Goal: Task Accomplishment & Management: Use online tool/utility

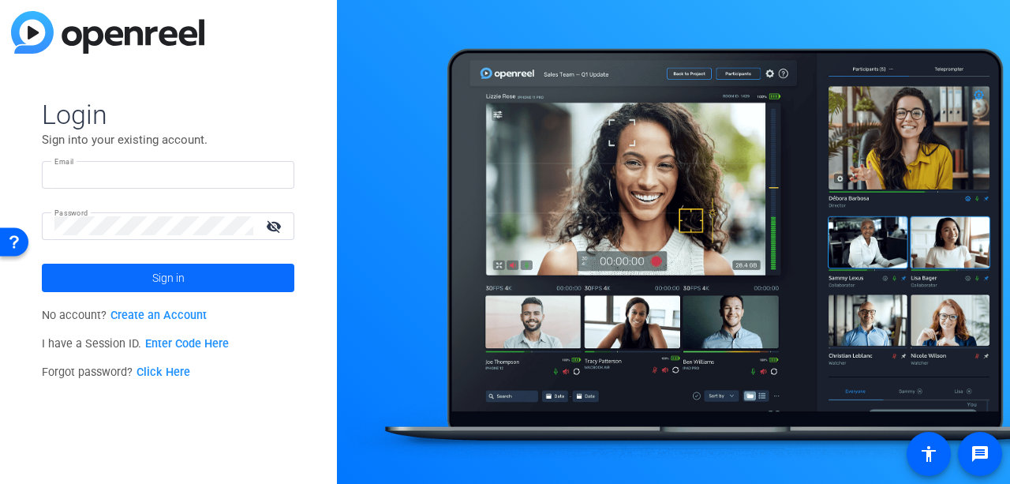
type input "[PERSON_NAME][EMAIL_ADDRESS][DOMAIN_NAME]"
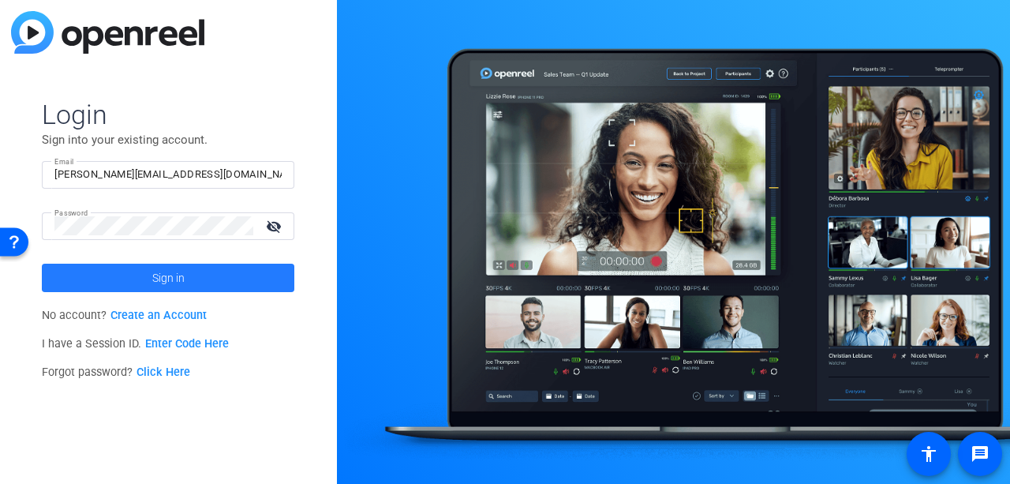
click at [198, 271] on span at bounding box center [168, 278] width 253 height 38
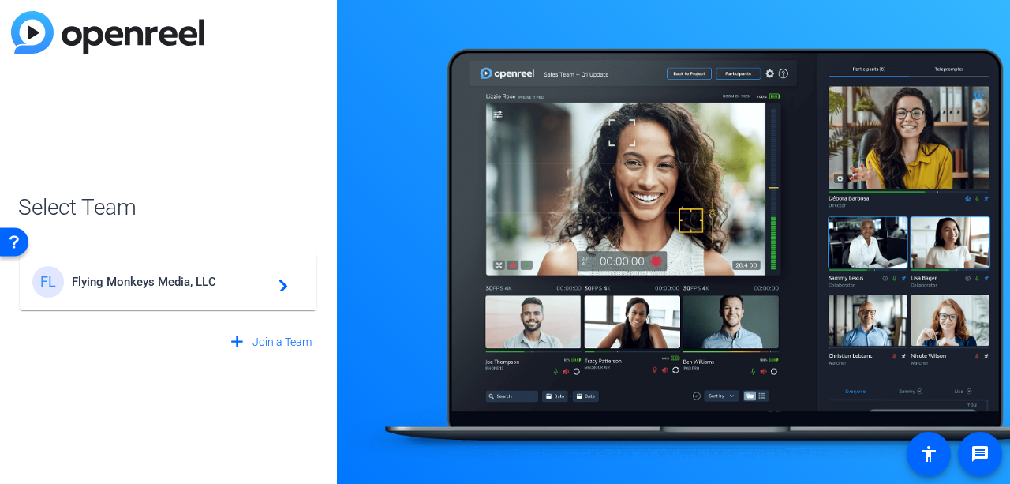
click at [253, 271] on div "FL Flying Monkeys Media, LLC navigate_next" at bounding box center [167, 282] width 271 height 32
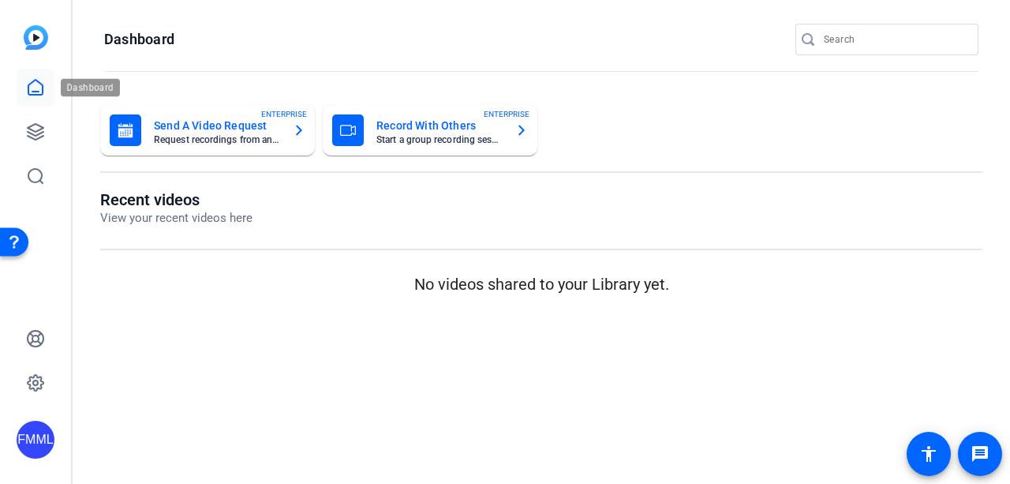
click at [46, 77] on link at bounding box center [36, 88] width 38 height 38
click at [39, 121] on link at bounding box center [36, 132] width 38 height 38
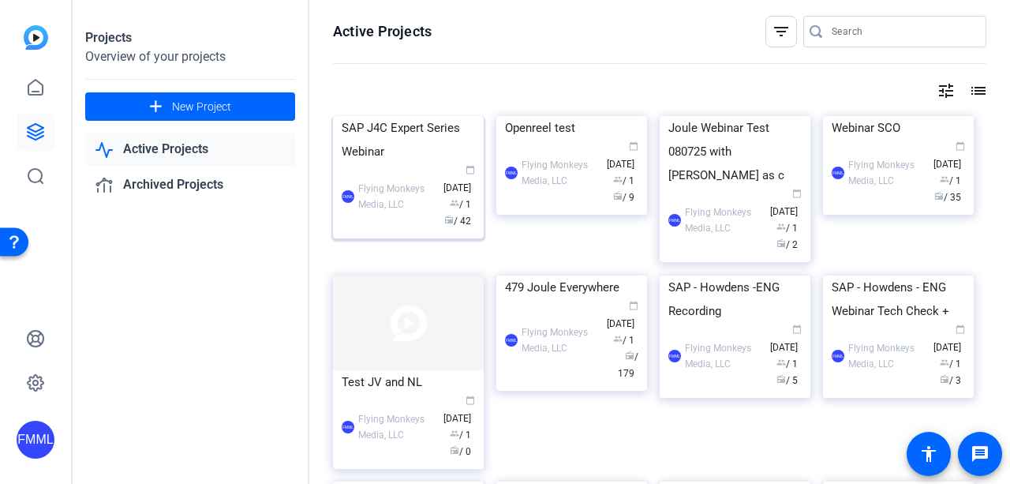
click at [426, 163] on div "SAP J4C Expert Series Webinar" at bounding box center [408, 139] width 133 height 47
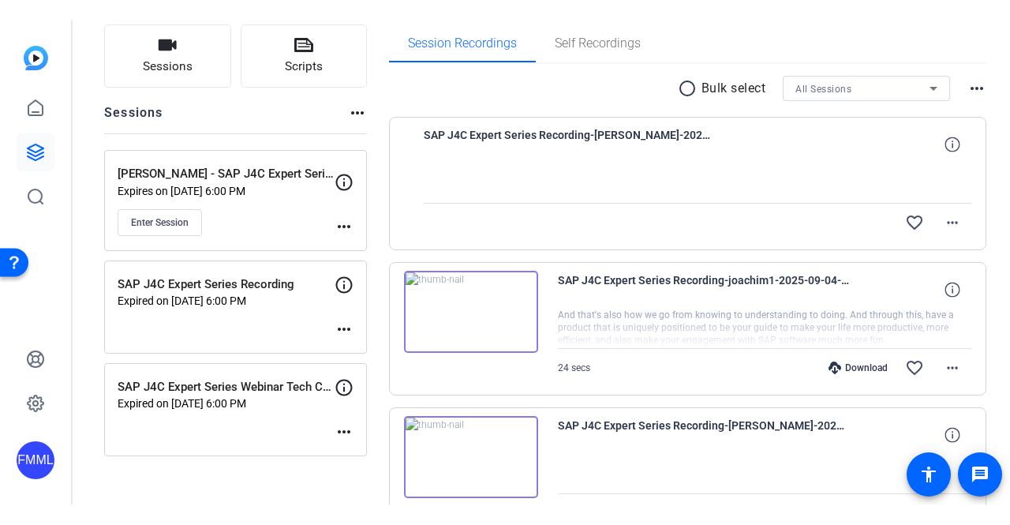
scroll to position [79, 0]
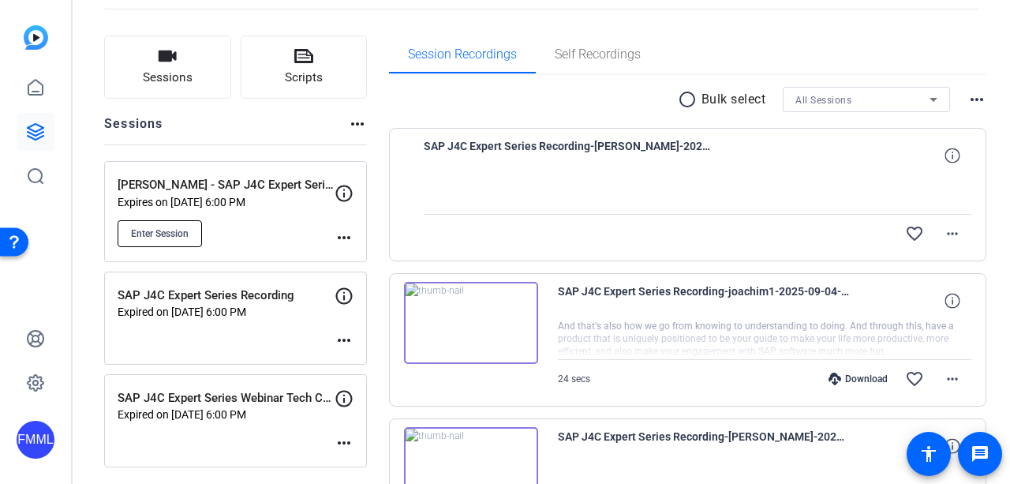
click at [169, 230] on span "Enter Session" at bounding box center [160, 233] width 58 height 13
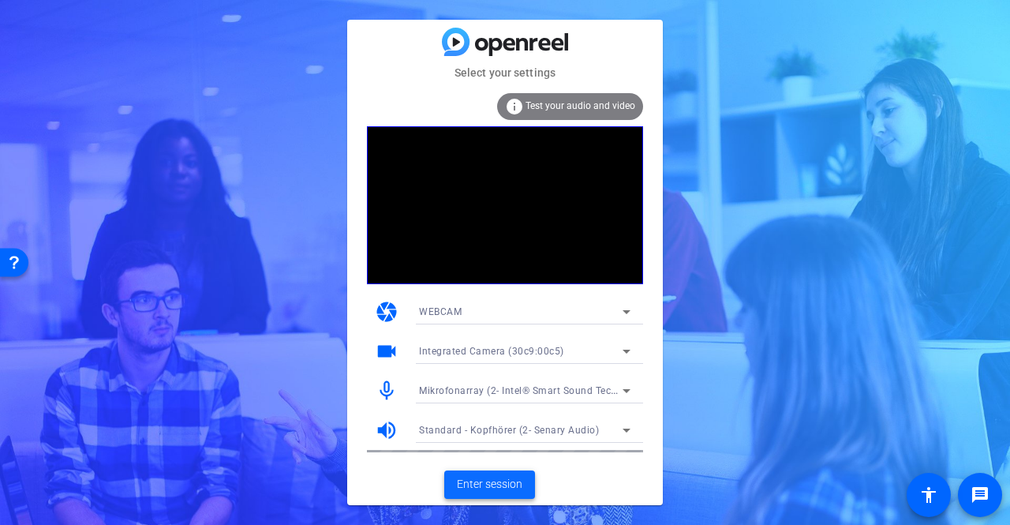
click at [505, 476] on span "Enter session" at bounding box center [489, 484] width 65 height 17
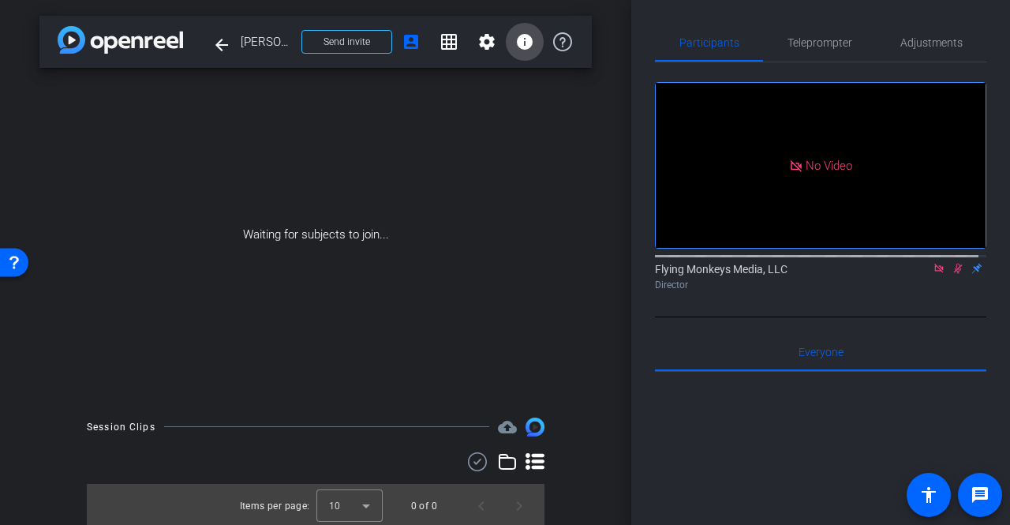
click at [519, 45] on mat-icon "info" at bounding box center [524, 41] width 19 height 19
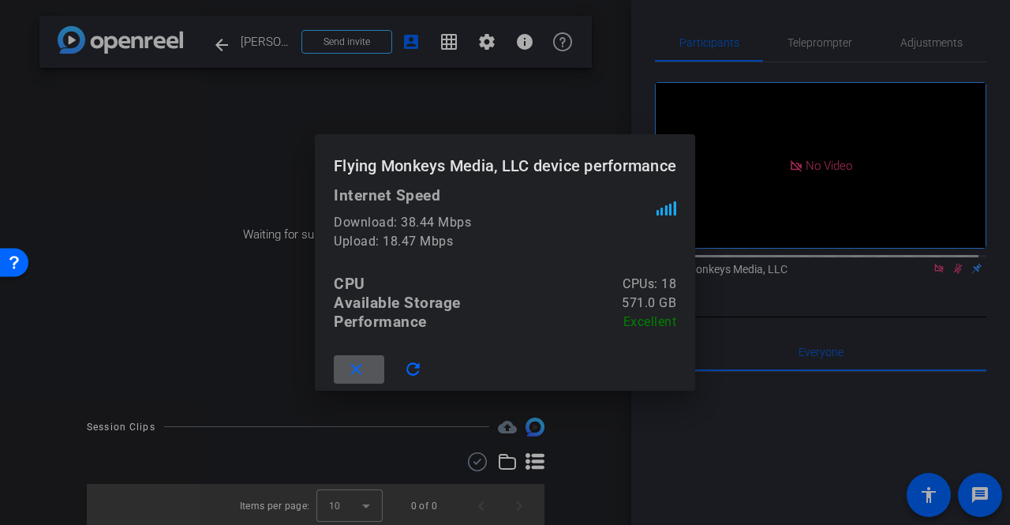
click at [346, 364] on mat-icon "close" at bounding box center [356, 370] width 20 height 20
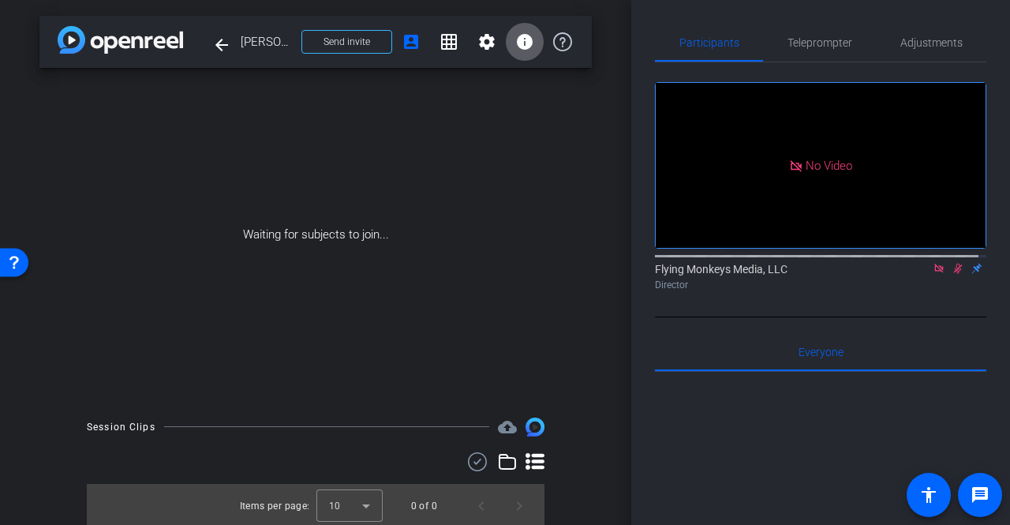
click at [933, 274] on icon at bounding box center [939, 268] width 13 height 11
click at [914, 274] on icon at bounding box center [920, 268] width 13 height 11
click at [516, 48] on mat-icon "info" at bounding box center [524, 41] width 19 height 19
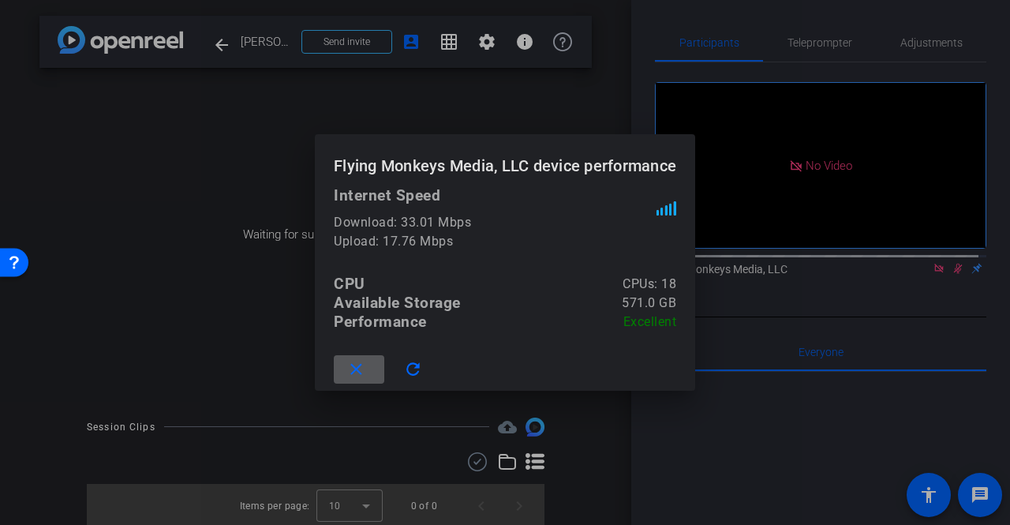
click at [369, 364] on span at bounding box center [359, 369] width 51 height 38
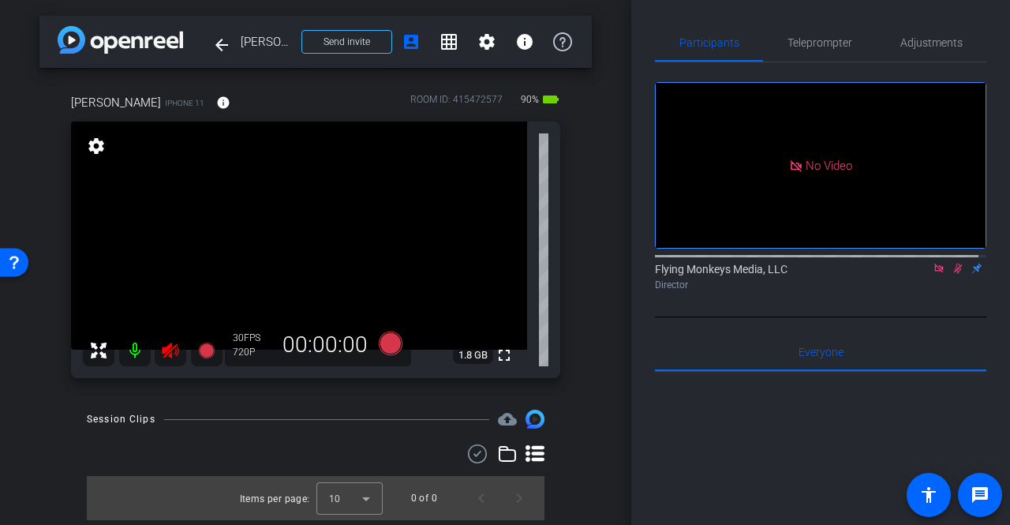
click at [953, 274] on icon at bounding box center [958, 268] width 13 height 11
click at [166, 350] on icon at bounding box center [170, 350] width 17 height 16
click at [933, 274] on icon at bounding box center [939, 268] width 13 height 11
click at [936, 274] on icon at bounding box center [939, 269] width 6 height 10
click at [914, 274] on icon at bounding box center [920, 268] width 13 height 11
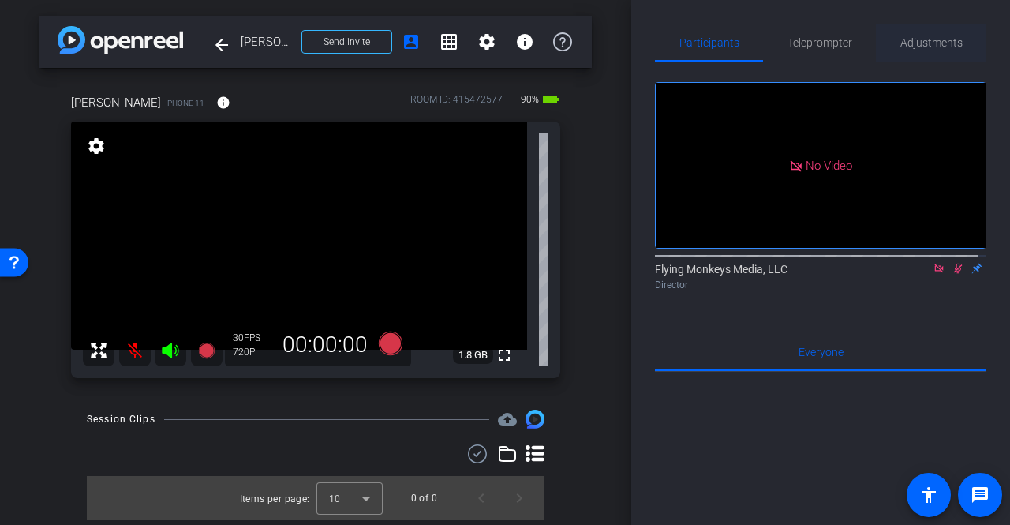
click at [926, 39] on span "Adjustments" at bounding box center [931, 42] width 62 height 11
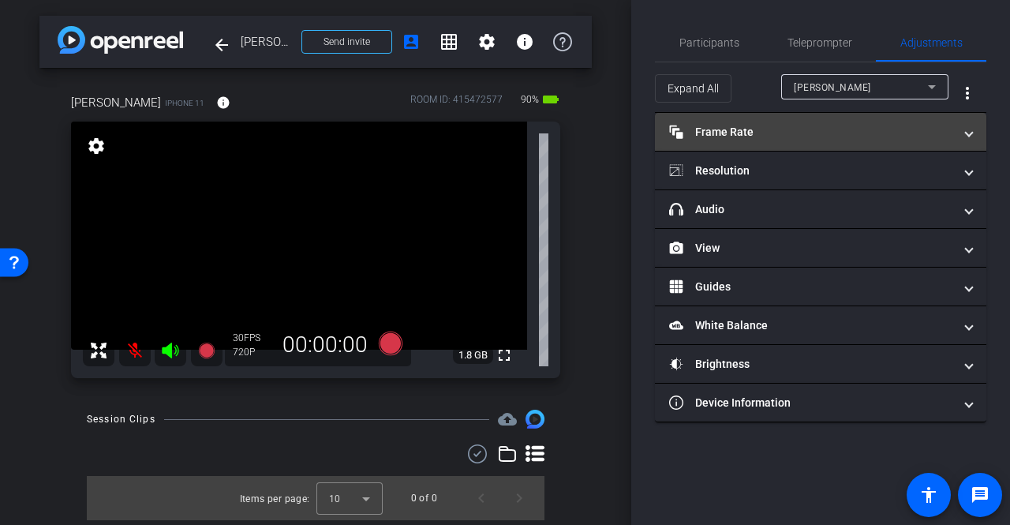
click at [786, 127] on mat-panel-title "Frame Rate Frame Rate" at bounding box center [811, 132] width 284 height 17
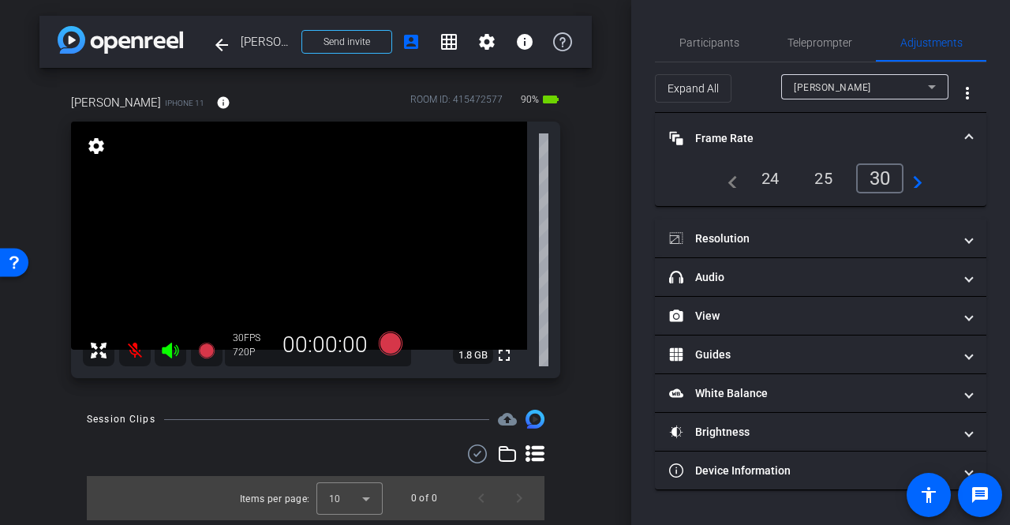
click at [876, 178] on div "30" at bounding box center [880, 178] width 48 height 30
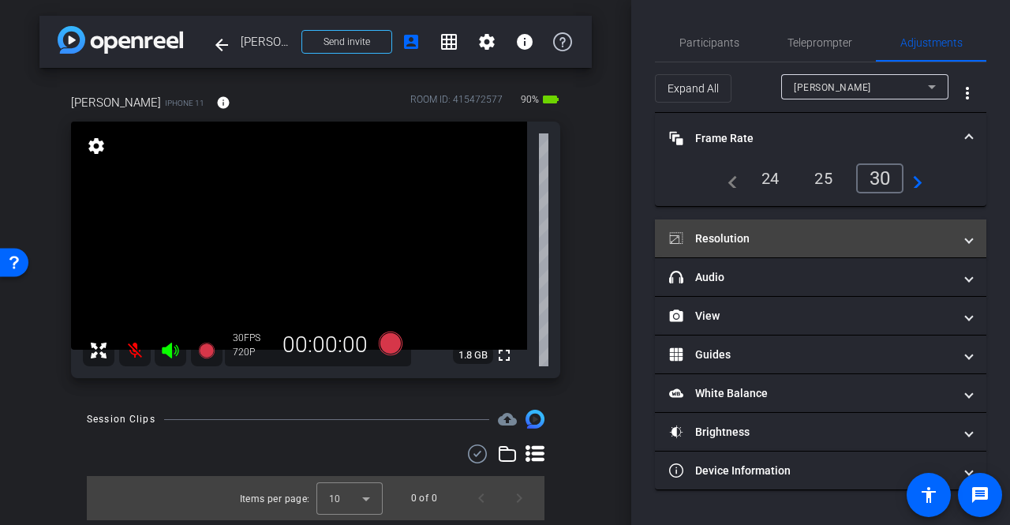
click at [740, 243] on mat-panel-title "Resolution" at bounding box center [811, 238] width 284 height 17
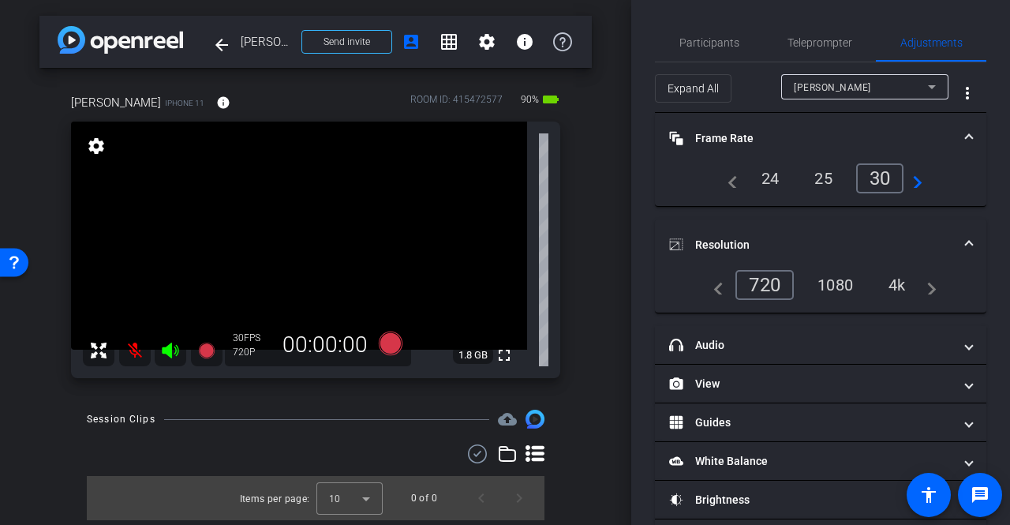
click at [829, 281] on div "1080" at bounding box center [835, 284] width 59 height 27
click at [722, 32] on span "Participants" at bounding box center [709, 43] width 60 height 38
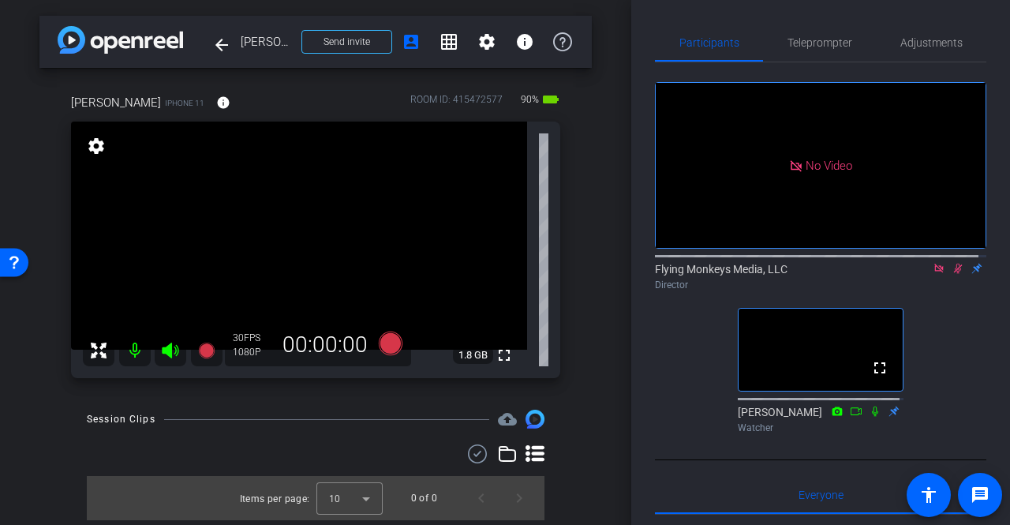
click at [952, 263] on icon at bounding box center [958, 268] width 13 height 11
click at [934, 264] on icon at bounding box center [938, 268] width 9 height 9
click at [204, 95] on span at bounding box center [223, 103] width 38 height 38
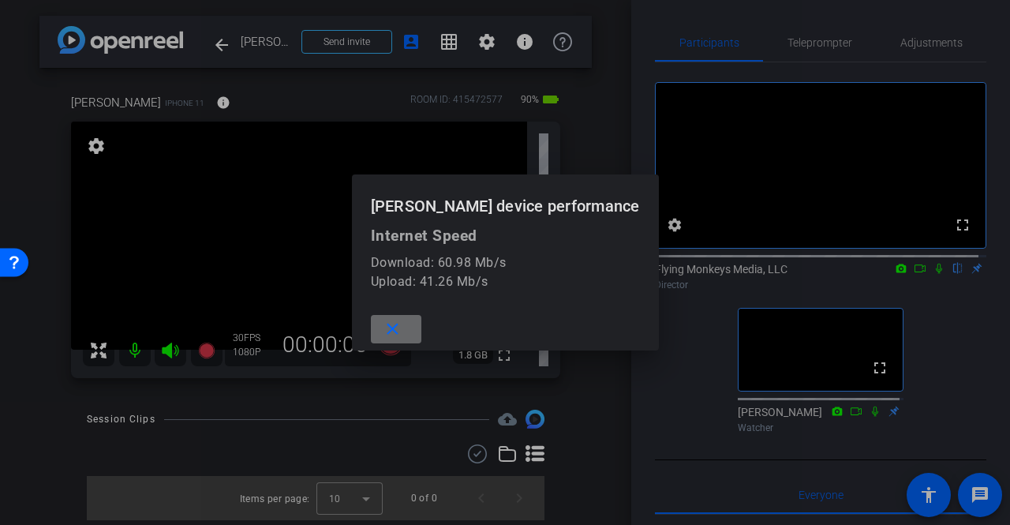
click at [418, 332] on span at bounding box center [396, 329] width 51 height 38
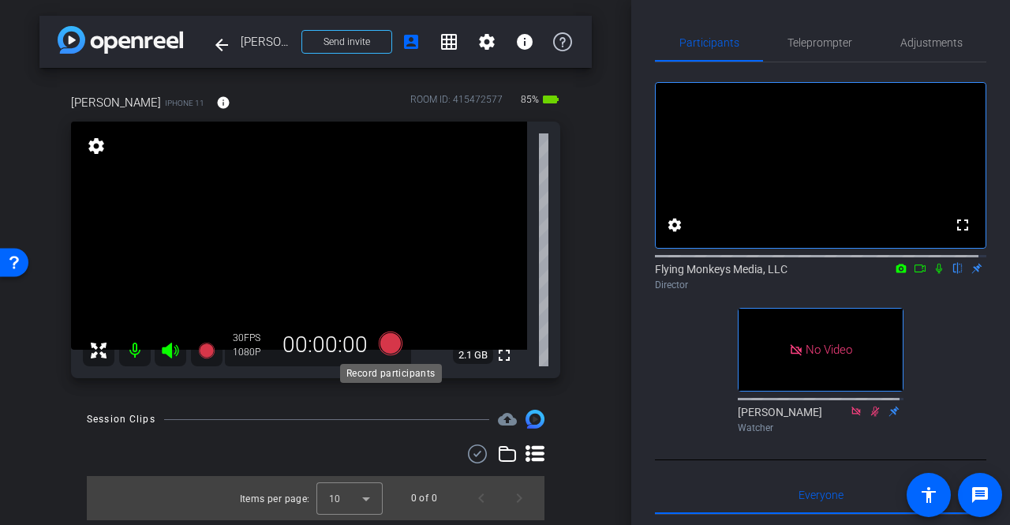
click at [388, 346] on icon at bounding box center [391, 343] width 24 height 24
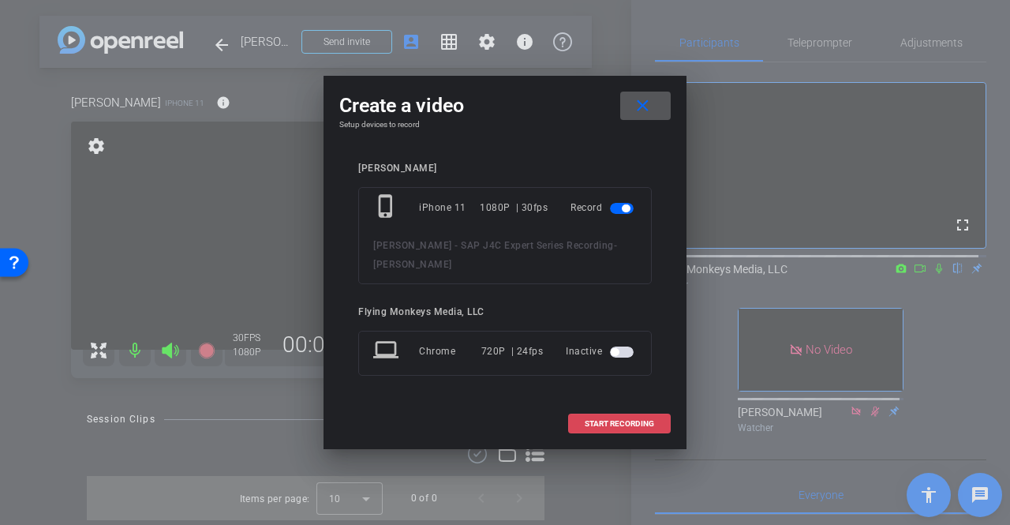
click at [617, 420] on span "START RECORDING" at bounding box center [619, 424] width 69 height 8
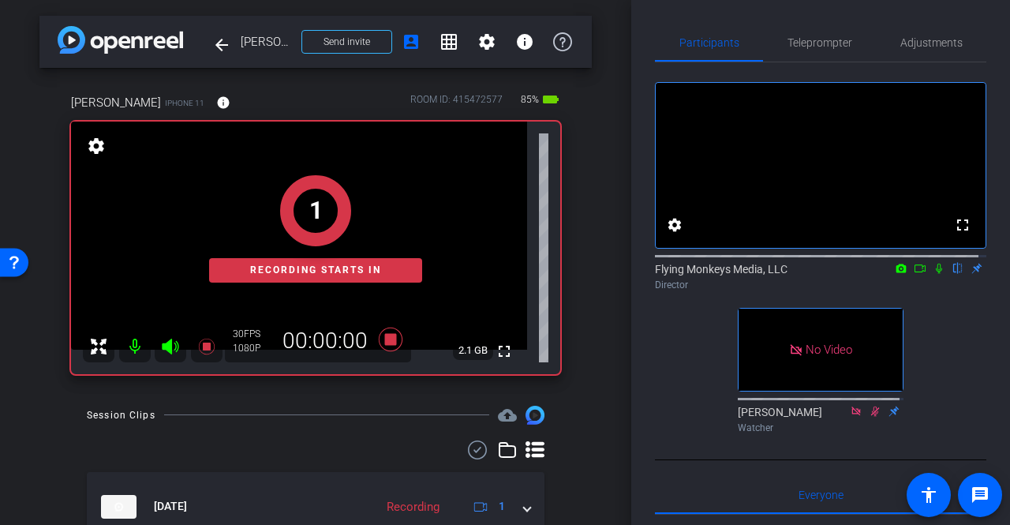
click at [933, 274] on icon at bounding box center [939, 268] width 13 height 11
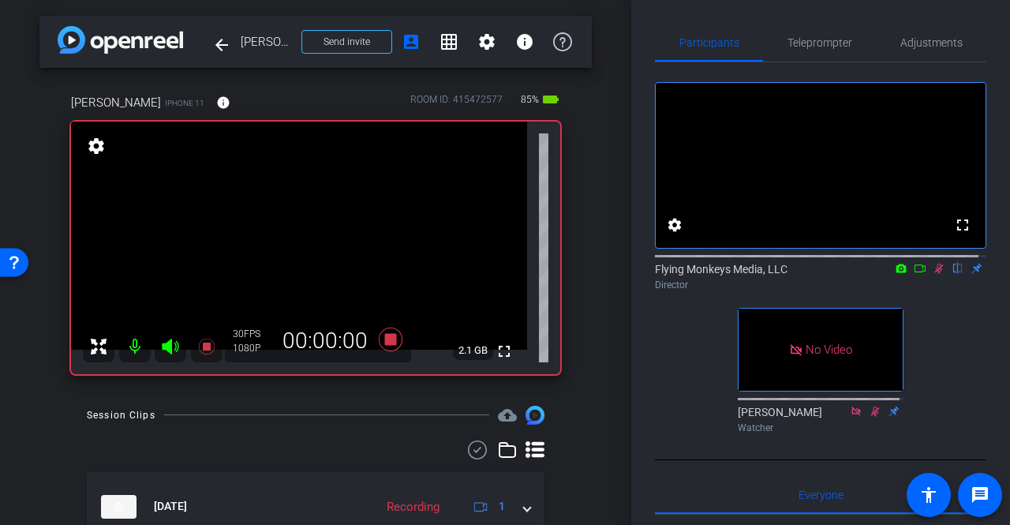
click at [919, 275] on mat-icon at bounding box center [920, 268] width 19 height 14
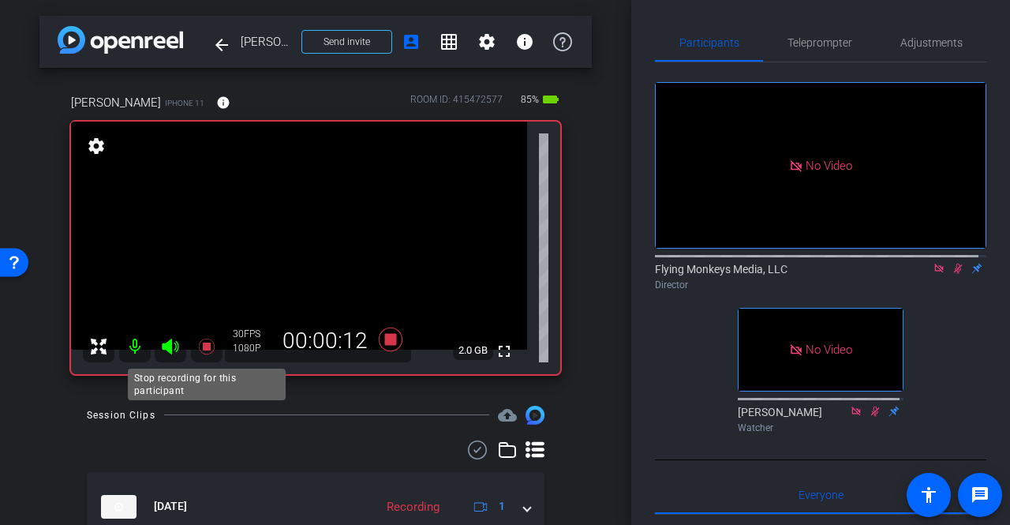
click at [207, 348] on icon at bounding box center [206, 346] width 16 height 16
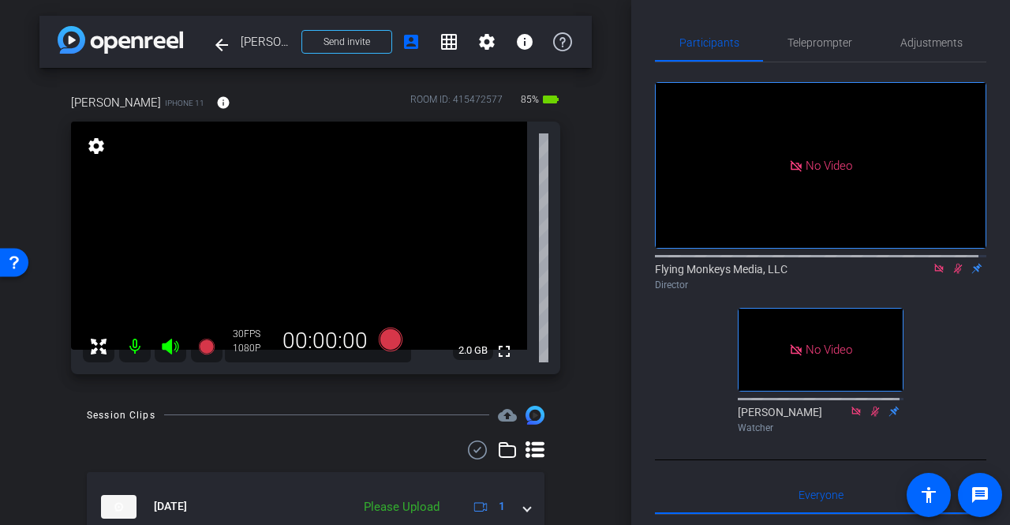
click at [949, 275] on mat-icon at bounding box center [958, 268] width 19 height 14
click at [934, 272] on icon at bounding box center [938, 268] width 9 height 9
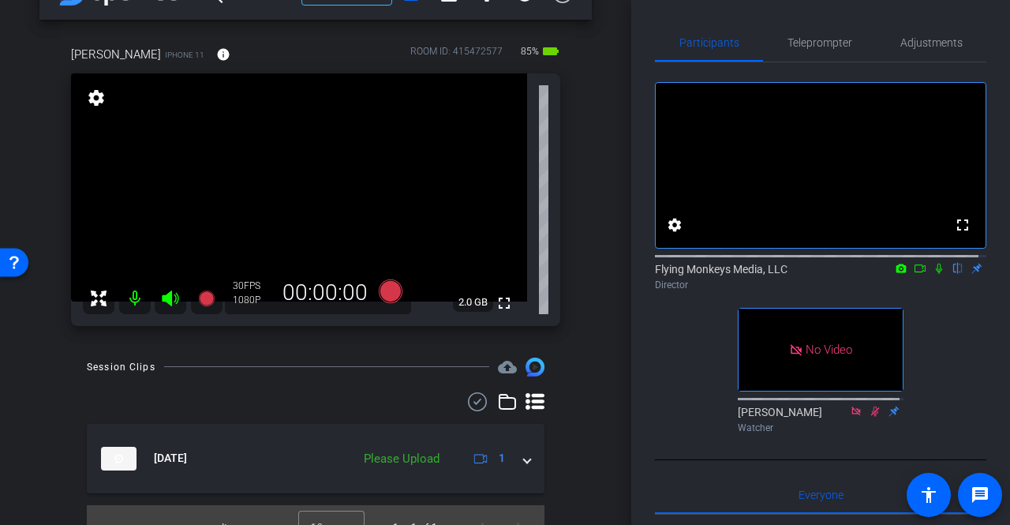
scroll to position [72, 0]
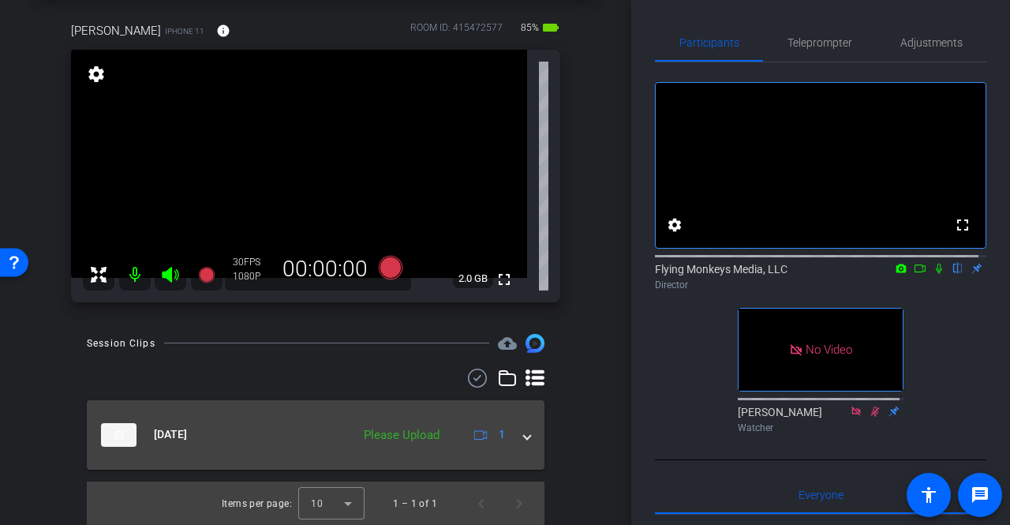
click at [524, 429] on span at bounding box center [527, 434] width 6 height 17
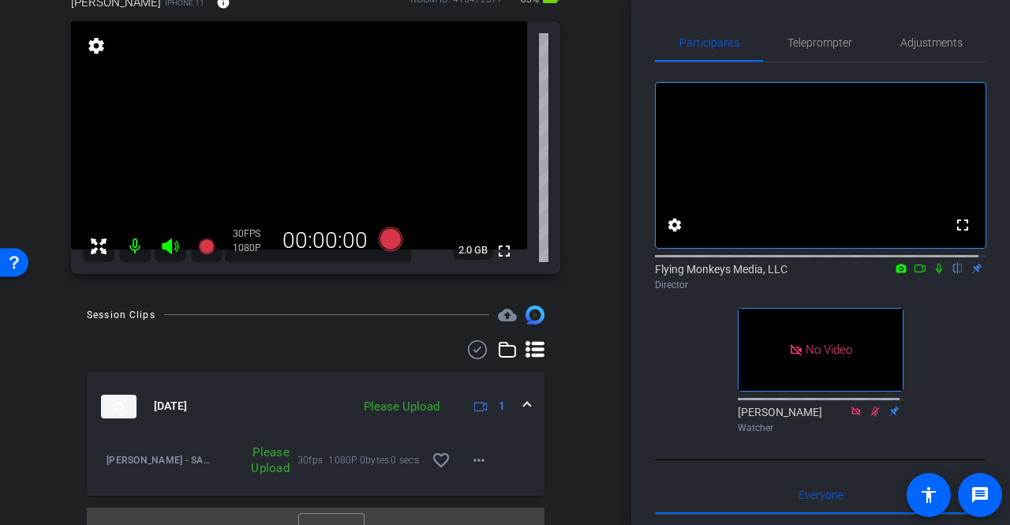
scroll to position [126, 0]
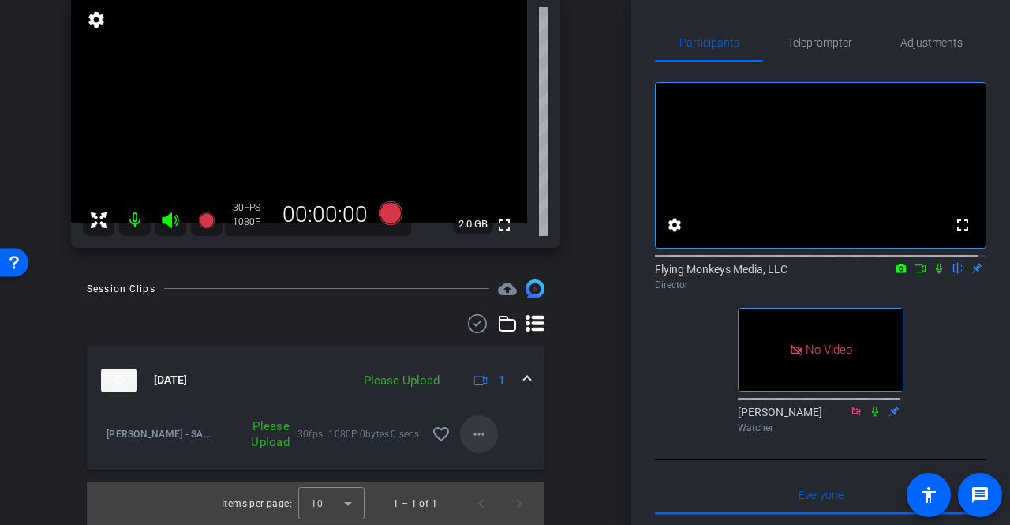
click at [470, 432] on mat-icon "more_horiz" at bounding box center [479, 434] width 19 height 19
click at [494, 468] on span "Upload" at bounding box center [497, 466] width 63 height 19
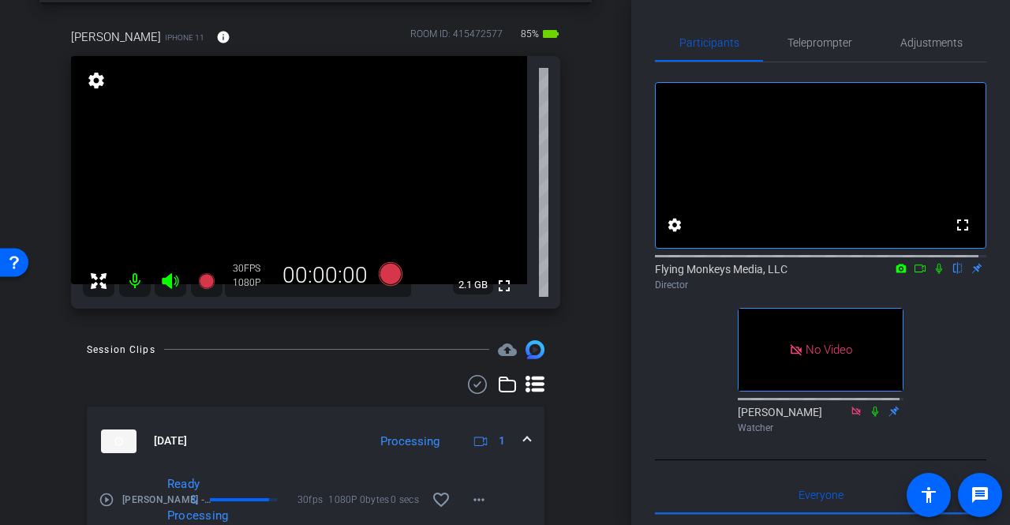
scroll to position [47, 0]
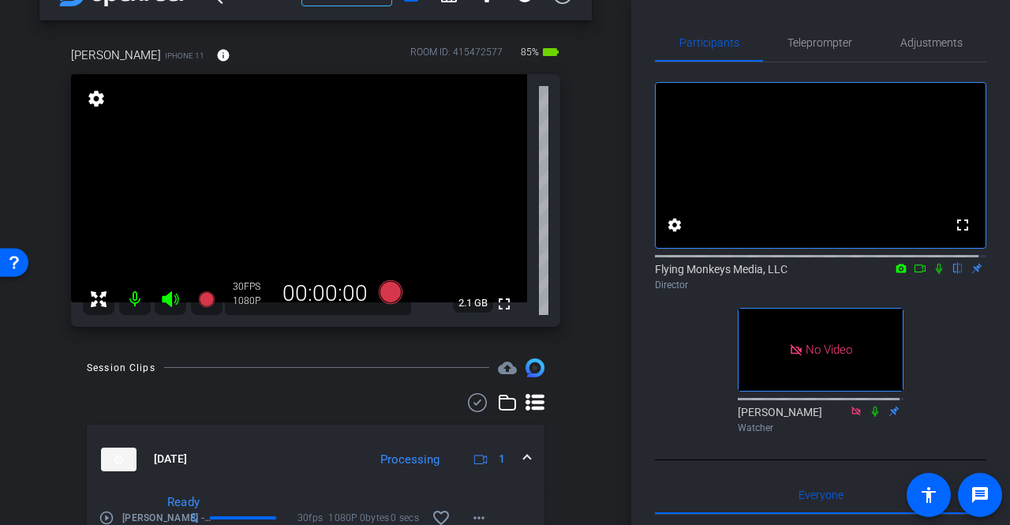
click at [914, 274] on icon at bounding box center [920, 268] width 13 height 11
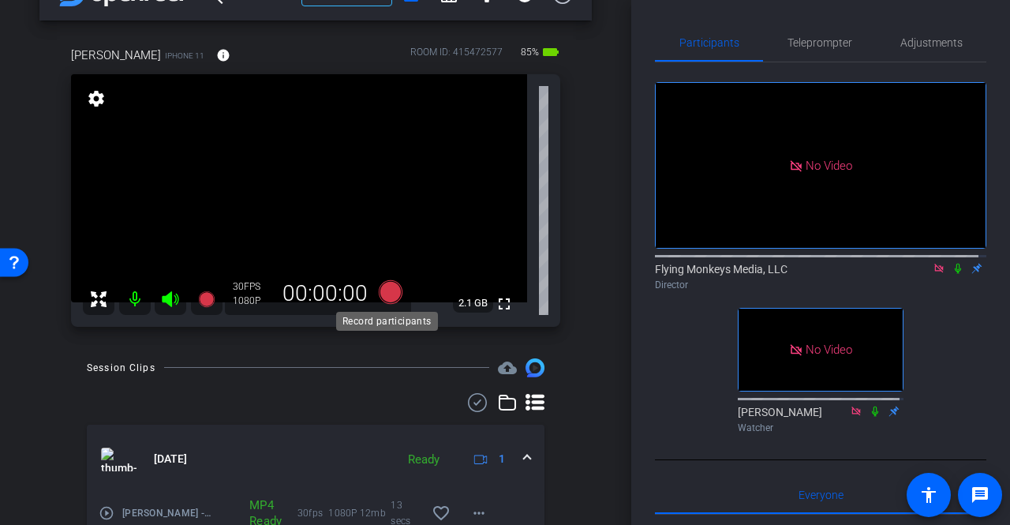
click at [391, 290] on icon at bounding box center [391, 291] width 24 height 24
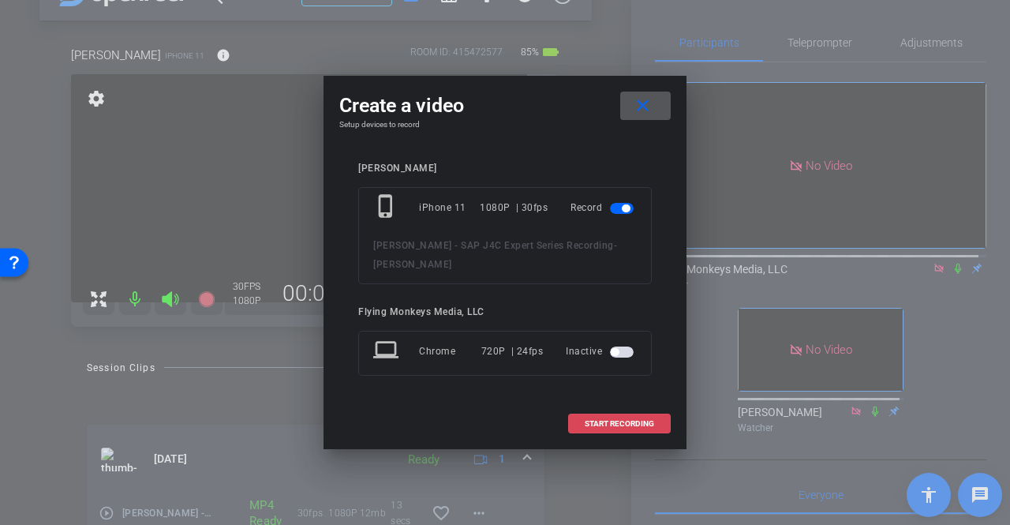
click at [628, 420] on span "START RECORDING" at bounding box center [619, 424] width 69 height 8
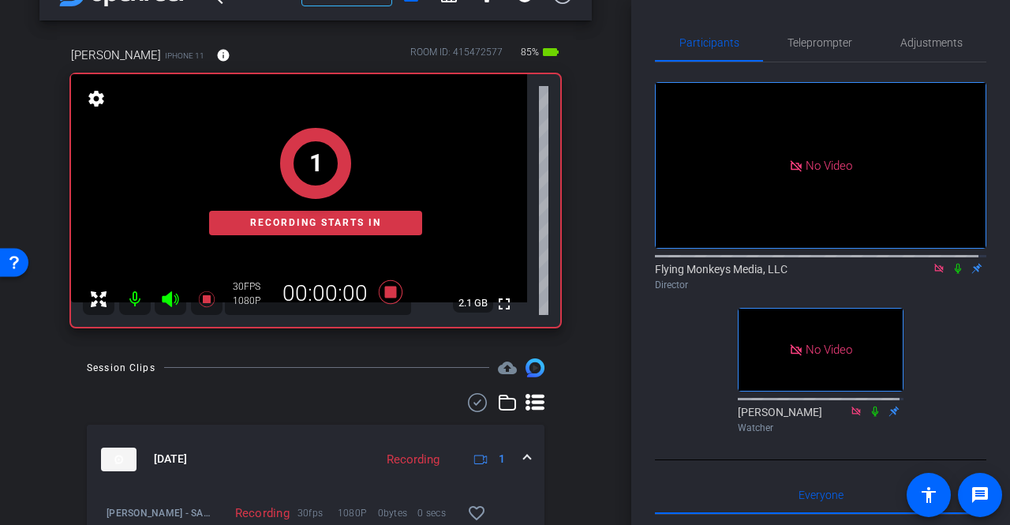
click at [955, 274] on icon at bounding box center [958, 269] width 6 height 10
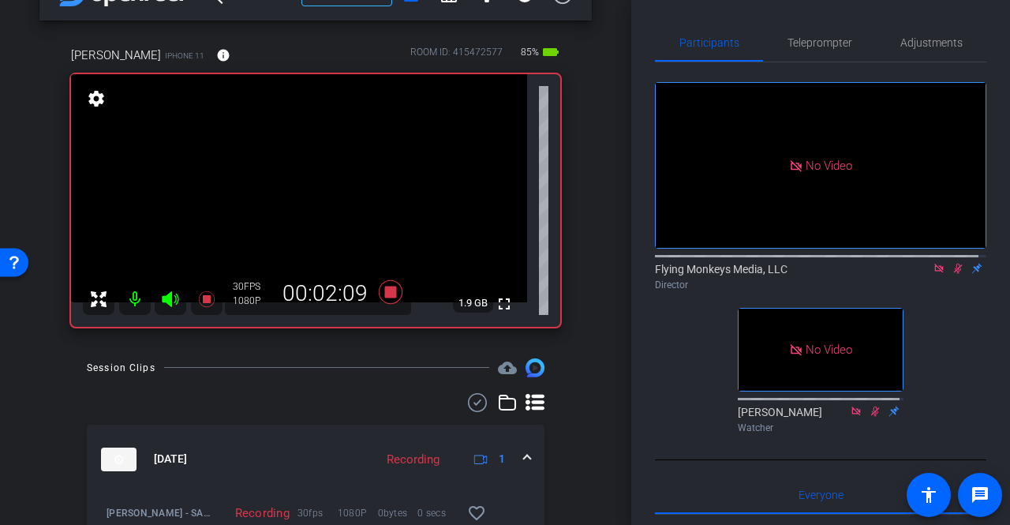
click at [952, 274] on icon at bounding box center [958, 268] width 13 height 11
click at [382, 286] on icon at bounding box center [391, 291] width 24 height 24
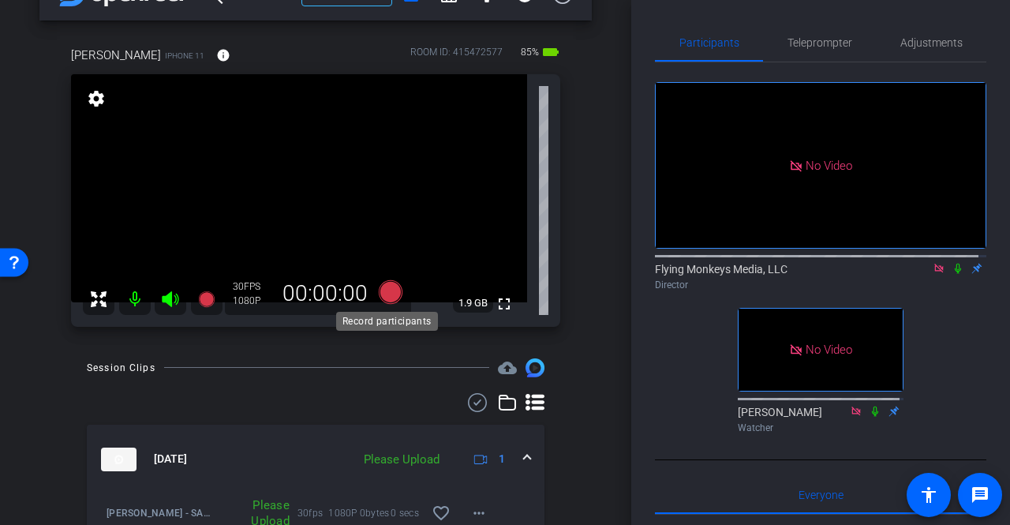
click at [387, 293] on icon at bounding box center [391, 291] width 24 height 24
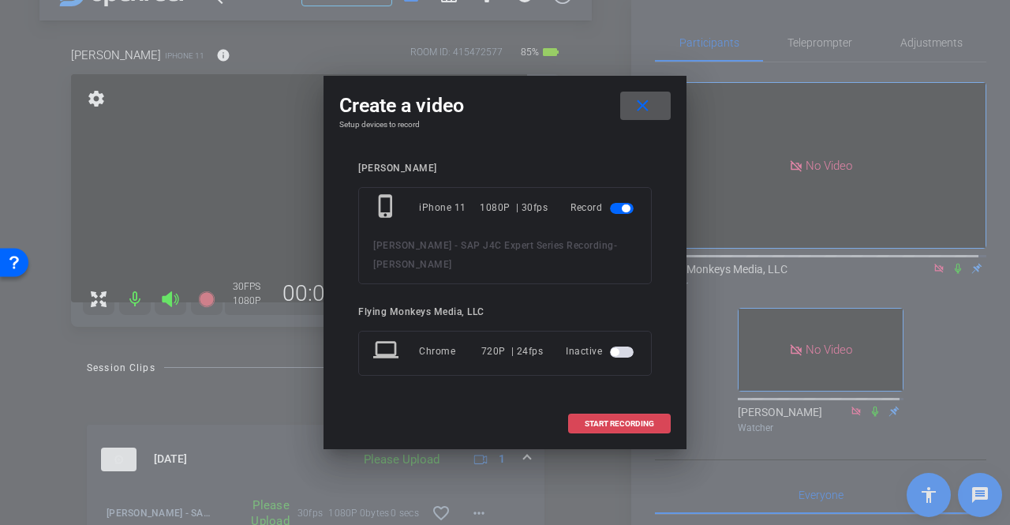
click at [589, 420] on span "START RECORDING" at bounding box center [619, 424] width 69 height 8
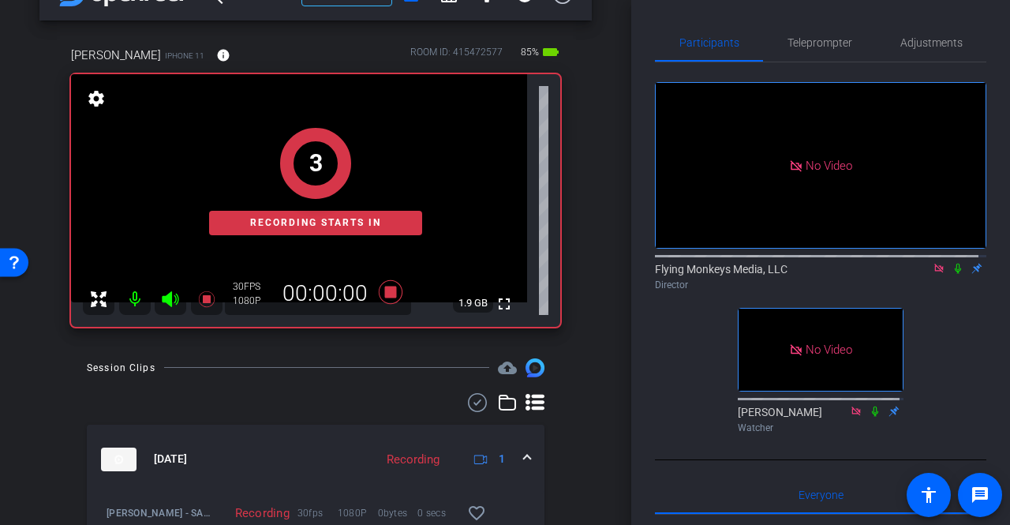
click at [952, 274] on icon at bounding box center [958, 268] width 13 height 11
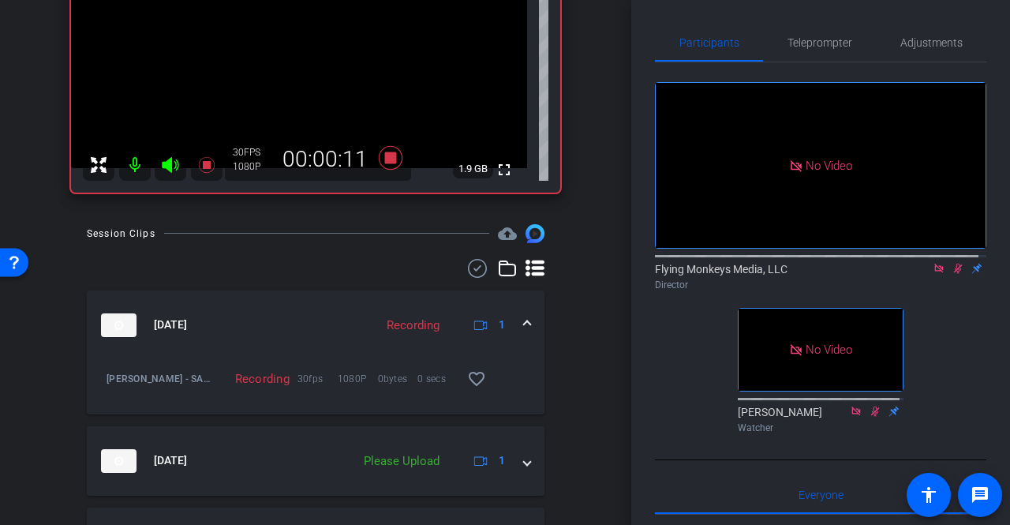
scroll to position [205, 0]
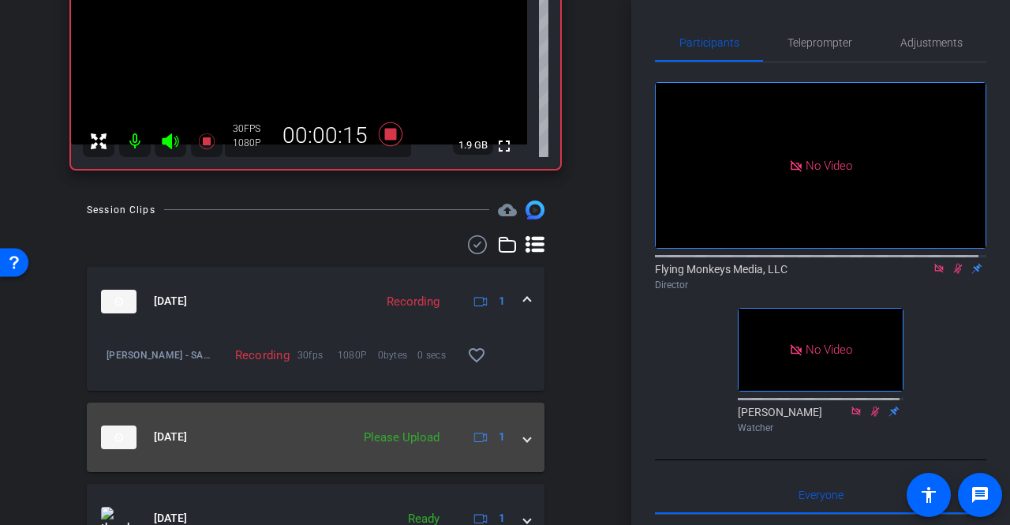
click at [524, 443] on span at bounding box center [527, 437] width 6 height 17
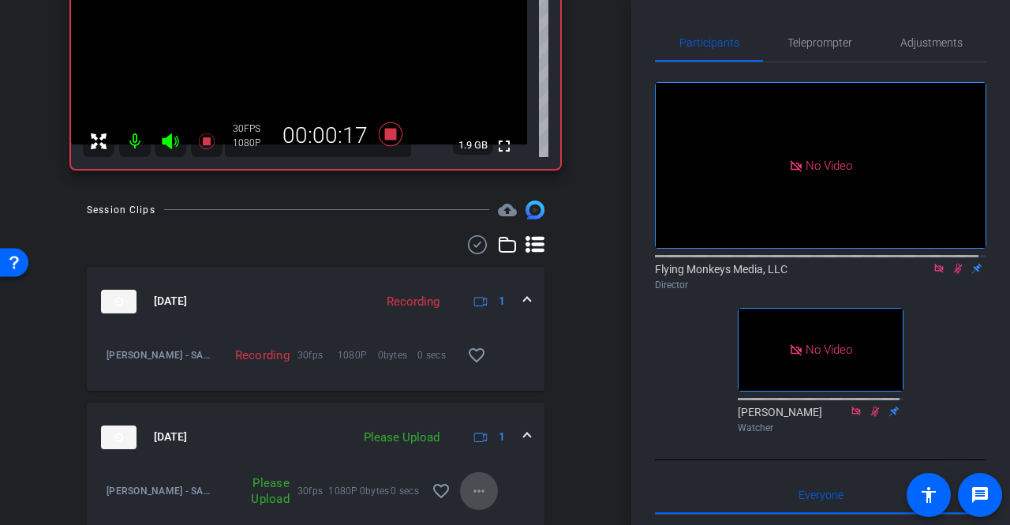
click at [480, 483] on mat-icon "more_horiz" at bounding box center [479, 490] width 19 height 19
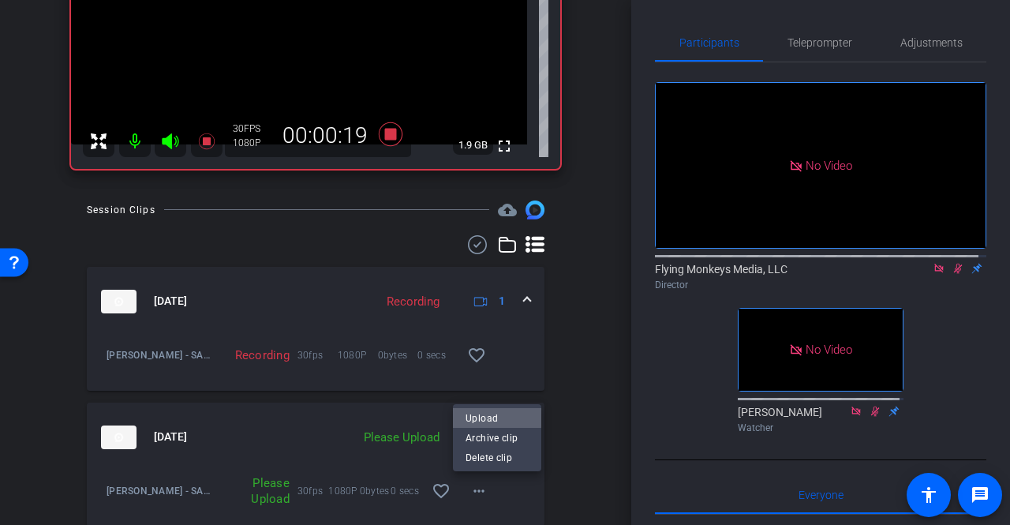
click at [487, 417] on span "Upload" at bounding box center [497, 418] width 63 height 19
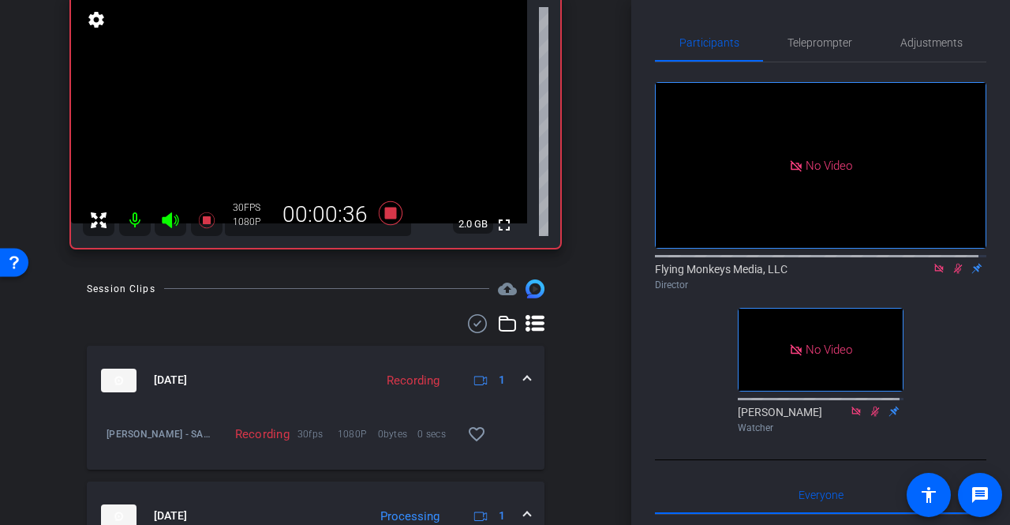
scroll to position [47, 0]
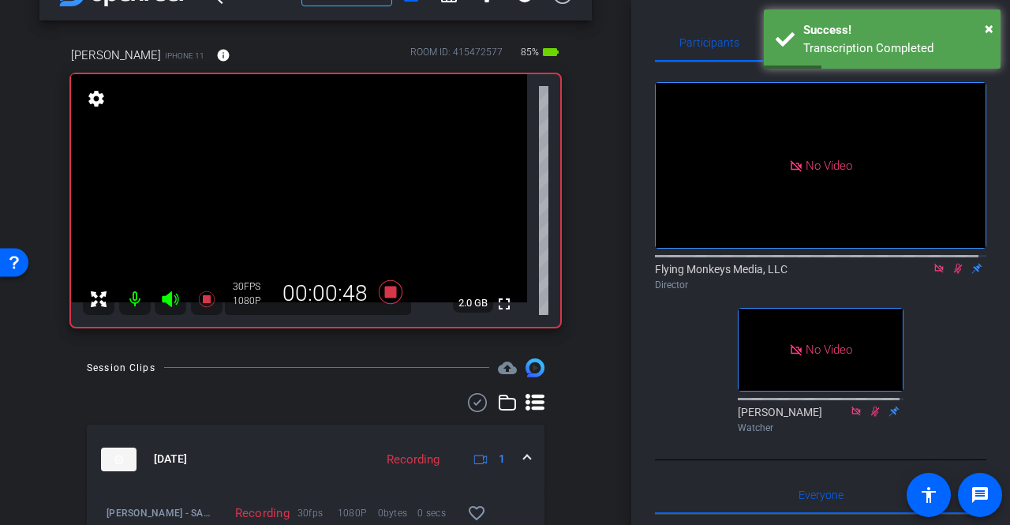
click at [952, 274] on icon at bounding box center [958, 268] width 13 height 11
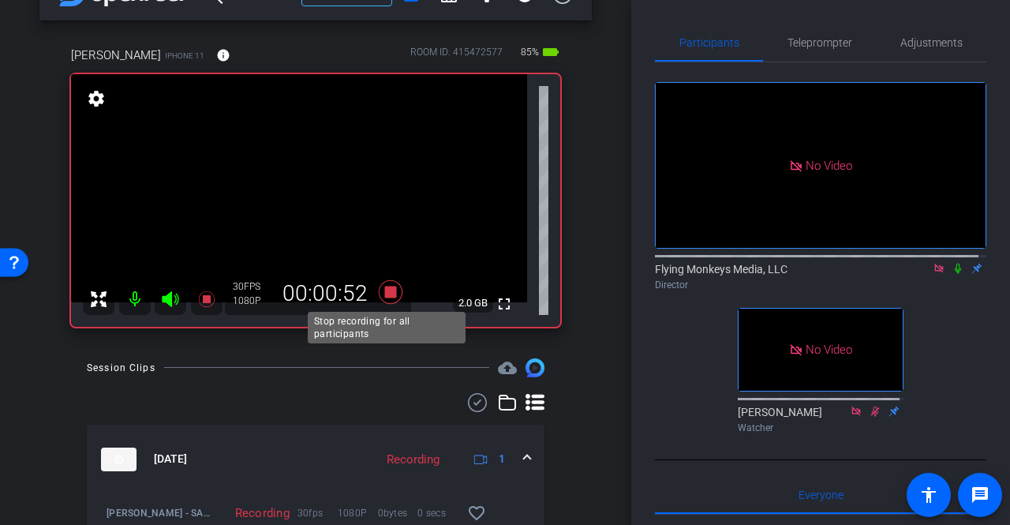
click at [387, 290] on icon at bounding box center [391, 291] width 24 height 24
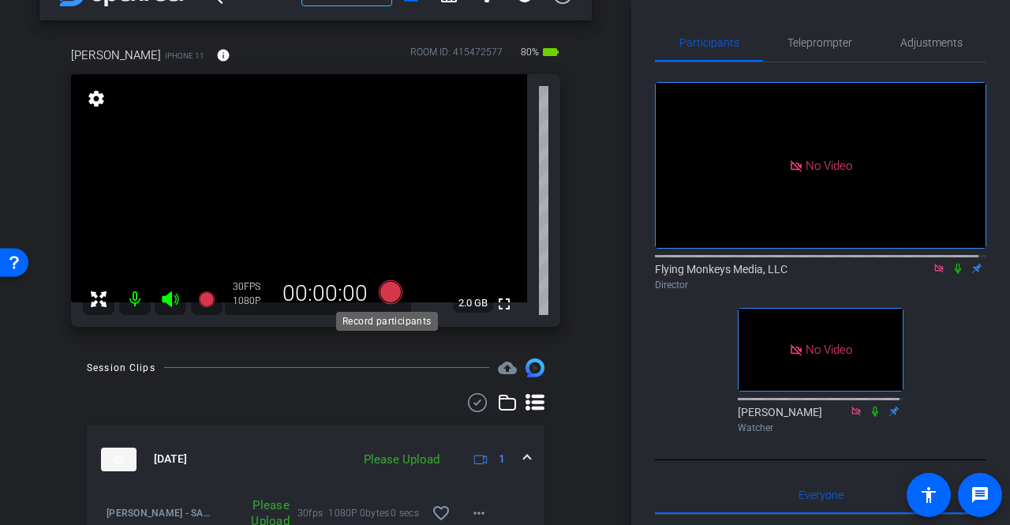
click at [390, 291] on icon at bounding box center [391, 291] width 24 height 24
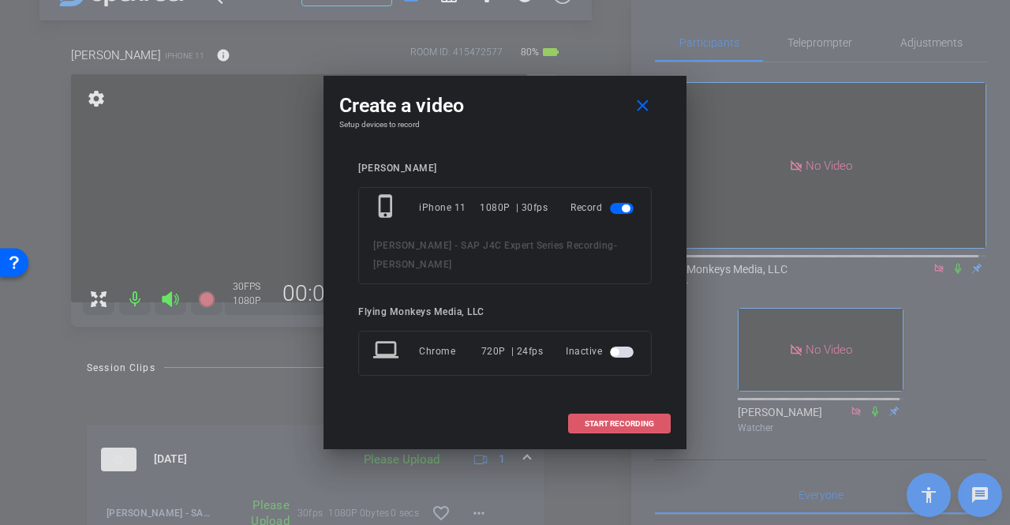
click at [642, 420] on span "START RECORDING" at bounding box center [619, 424] width 69 height 8
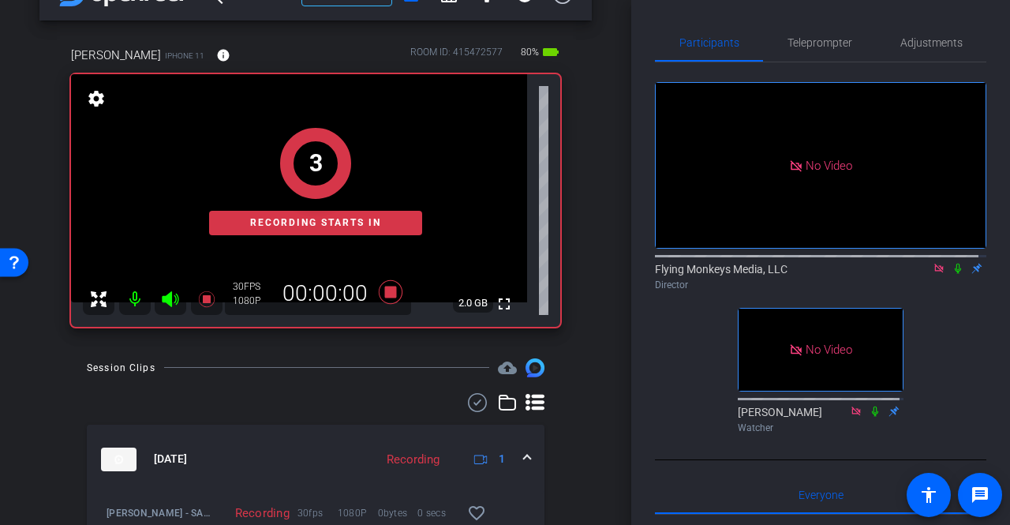
click at [955, 274] on icon at bounding box center [958, 269] width 6 height 10
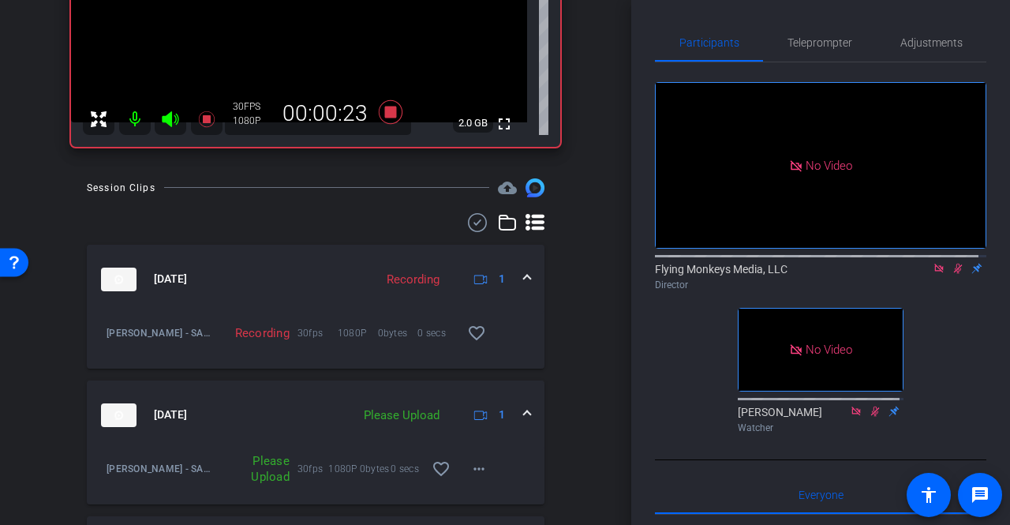
scroll to position [284, 0]
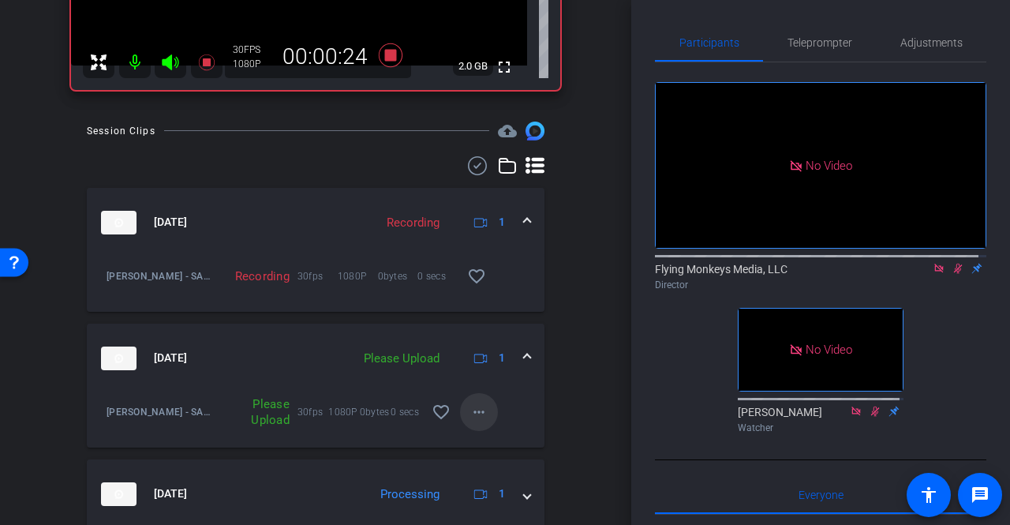
click at [475, 410] on mat-icon "more_horiz" at bounding box center [479, 411] width 19 height 19
click at [485, 440] on span "Upload" at bounding box center [497, 444] width 63 height 19
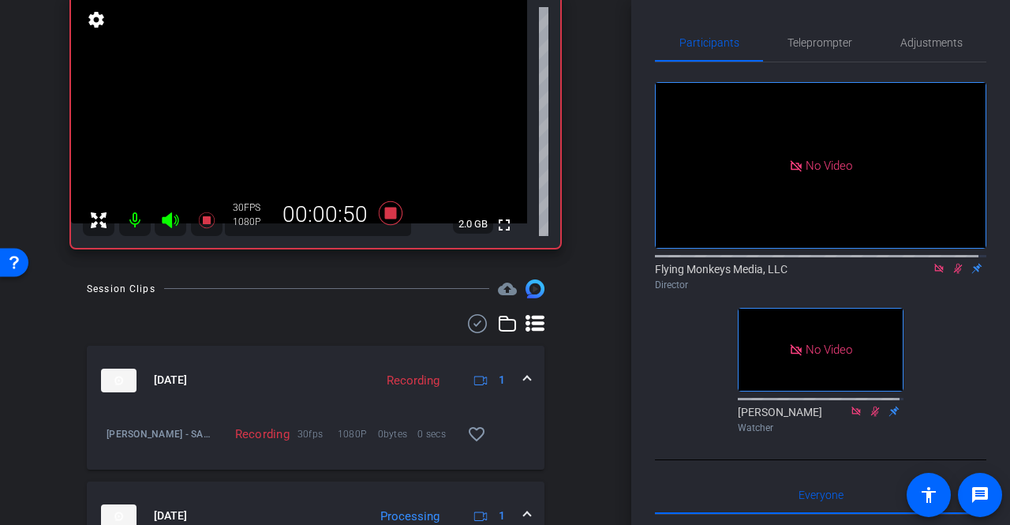
scroll to position [47, 0]
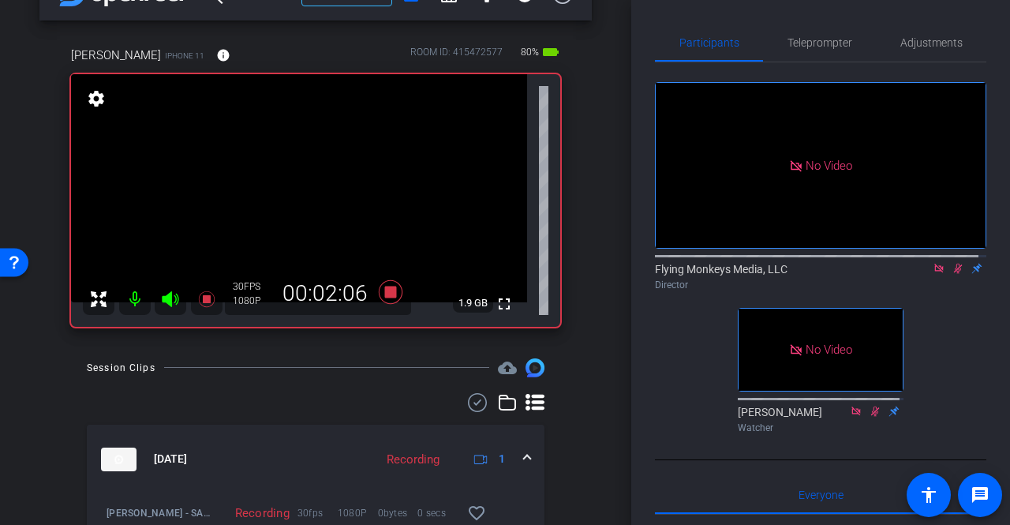
click at [952, 274] on icon at bounding box center [958, 268] width 13 height 11
click at [383, 290] on icon at bounding box center [391, 291] width 24 height 24
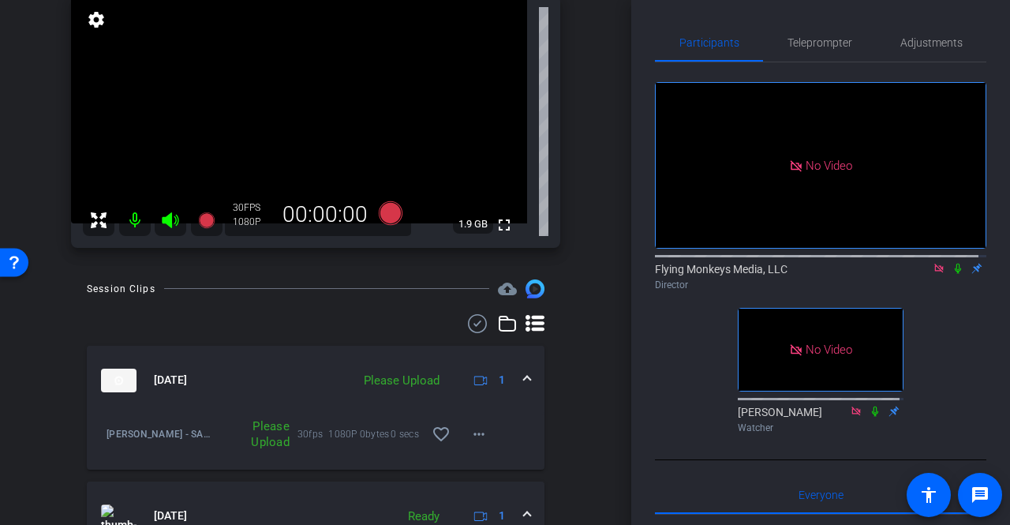
scroll to position [205, 0]
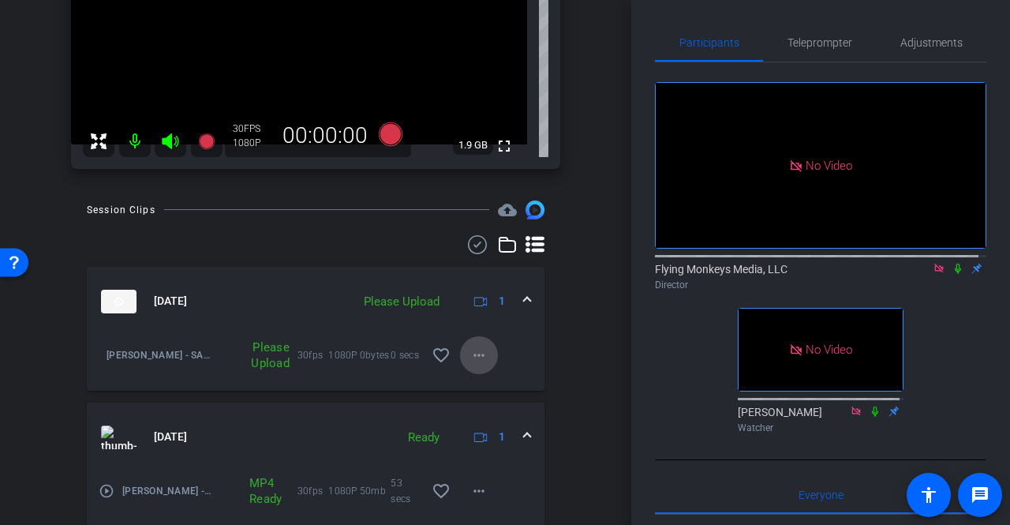
click at [477, 355] on mat-icon "more_horiz" at bounding box center [479, 355] width 19 height 19
click at [485, 380] on span "Upload" at bounding box center [497, 387] width 63 height 19
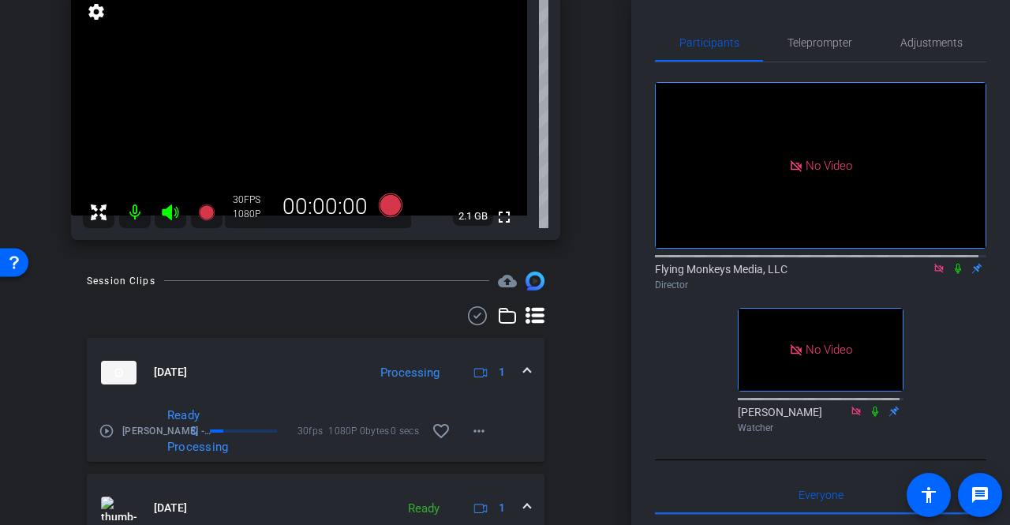
scroll to position [109, 0]
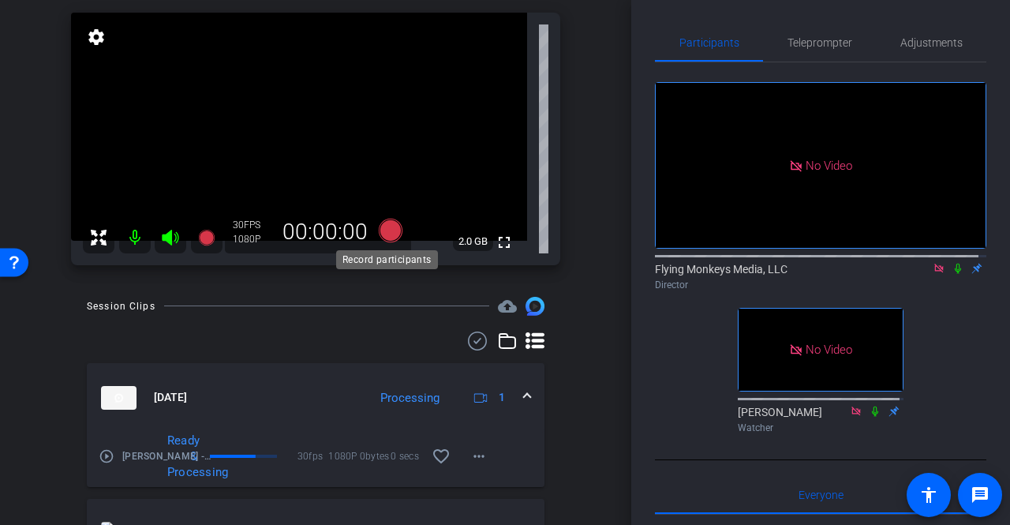
click at [387, 223] on icon at bounding box center [391, 230] width 24 height 24
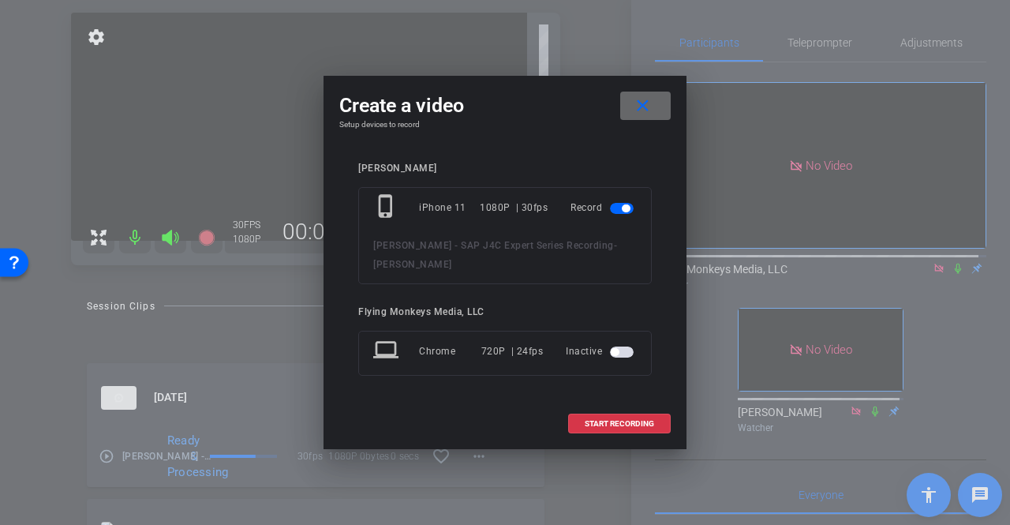
click at [636, 116] on mat-icon "close" at bounding box center [643, 106] width 20 height 20
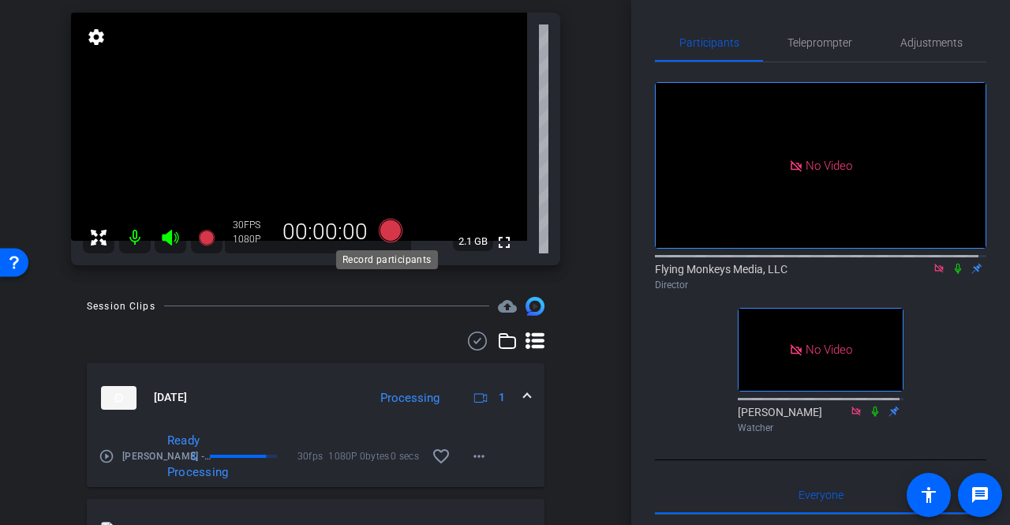
click at [391, 229] on icon at bounding box center [391, 230] width 24 height 24
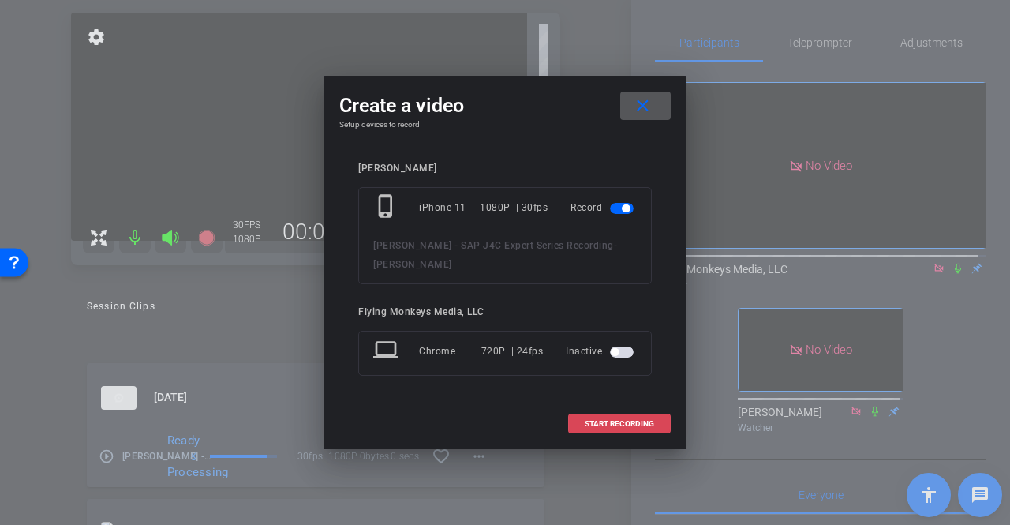
click at [627, 407] on span at bounding box center [619, 424] width 101 height 38
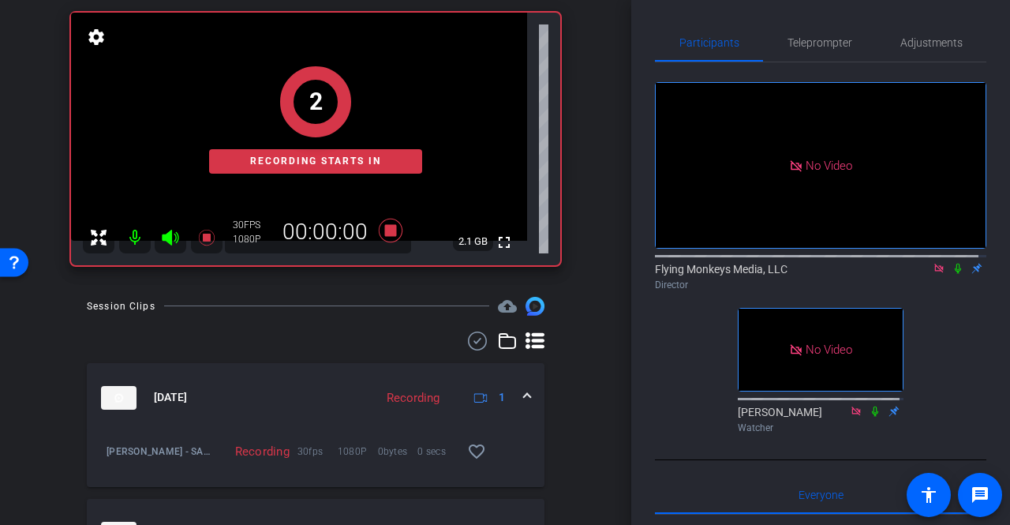
click at [955, 274] on icon at bounding box center [958, 269] width 6 height 10
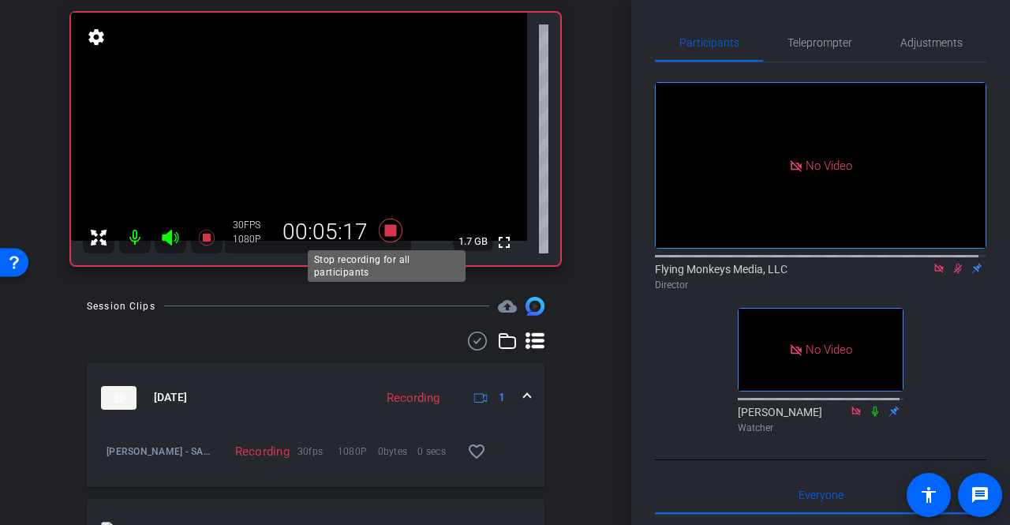
click at [390, 229] on icon at bounding box center [391, 230] width 24 height 24
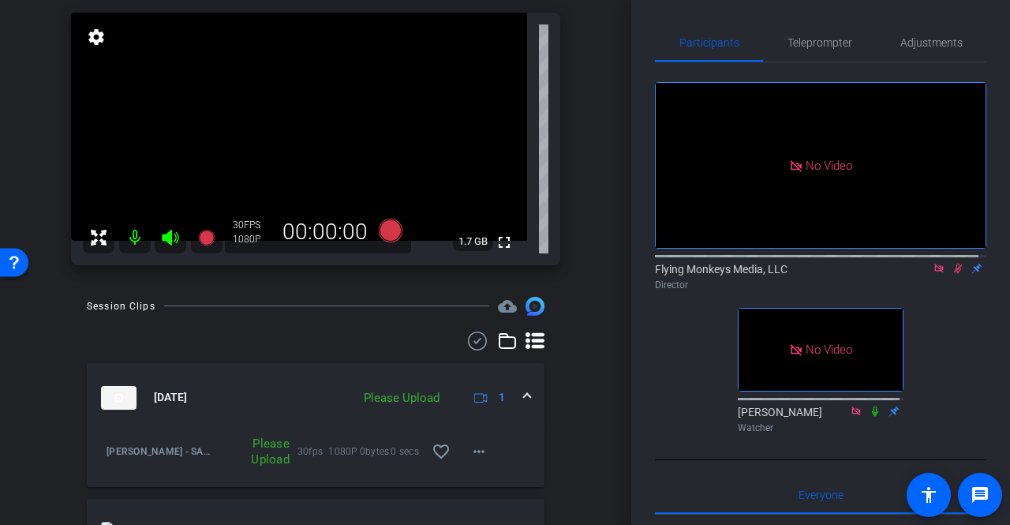
click at [952, 274] on icon at bounding box center [958, 268] width 13 height 11
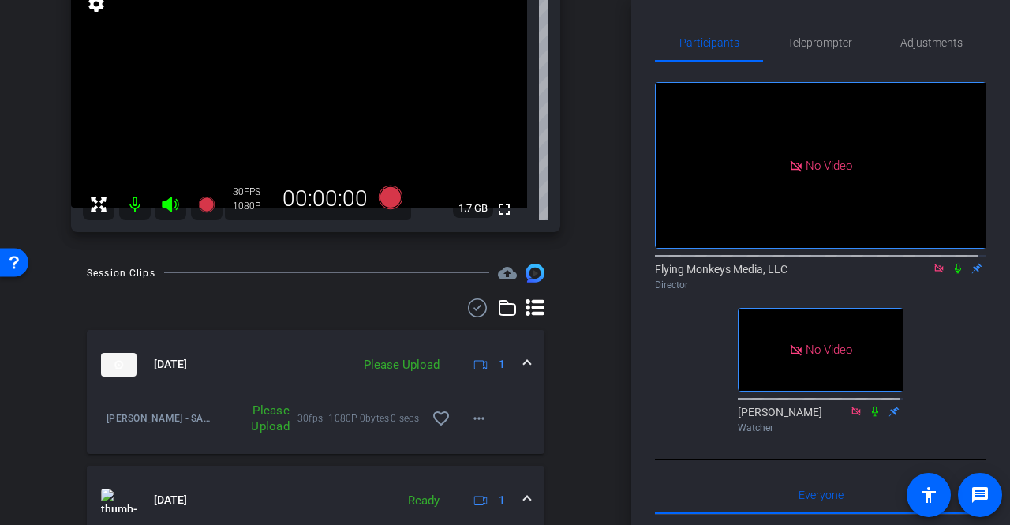
scroll to position [188, 0]
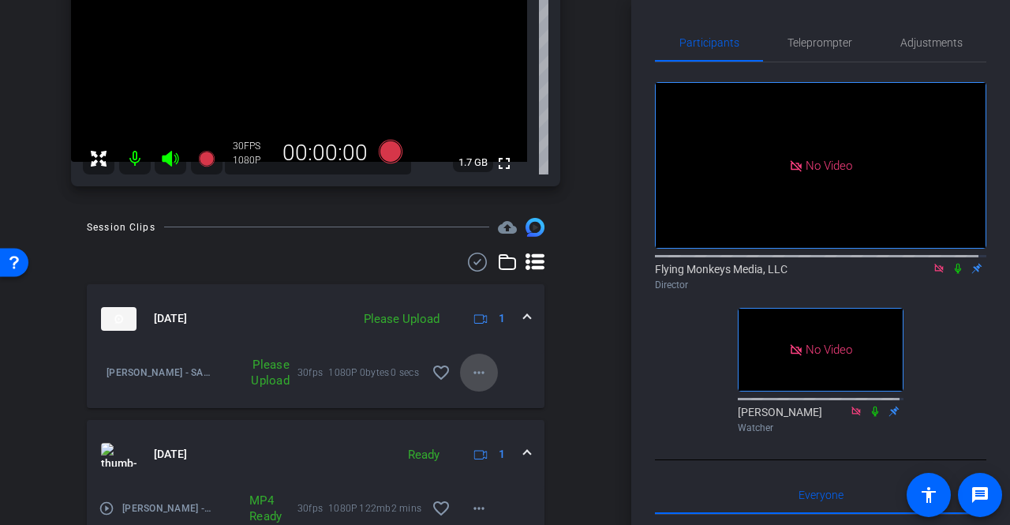
click at [470, 370] on mat-icon "more_horiz" at bounding box center [479, 372] width 19 height 19
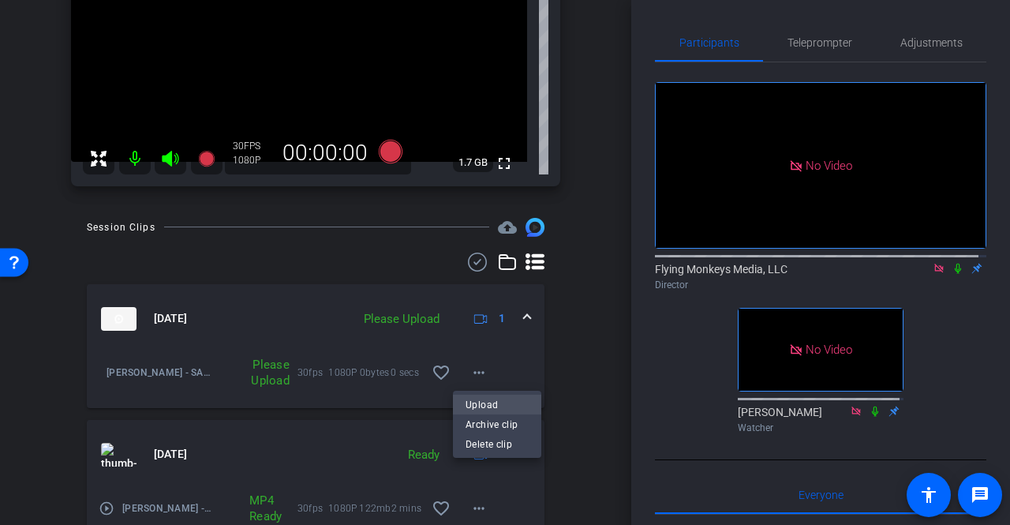
click at [480, 401] on span "Upload" at bounding box center [497, 404] width 63 height 19
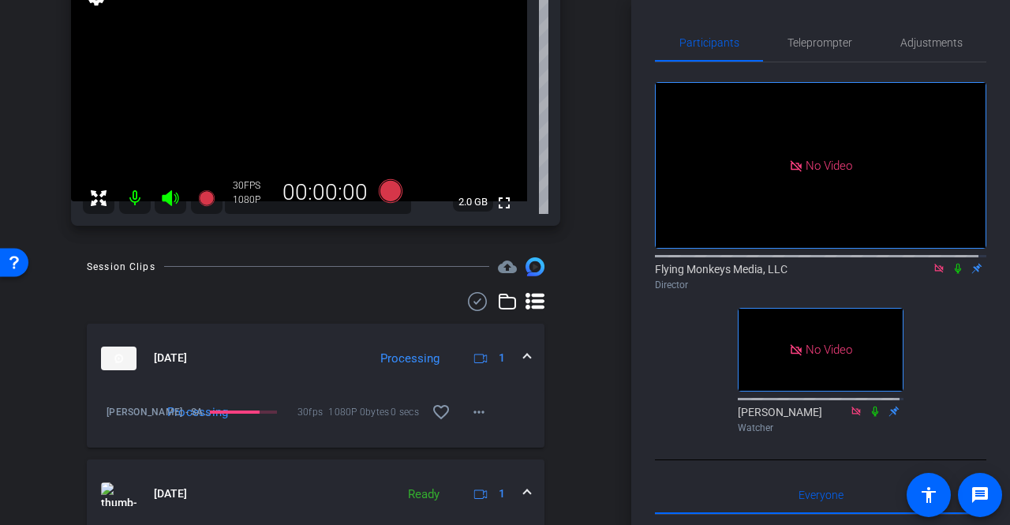
scroll to position [109, 0]
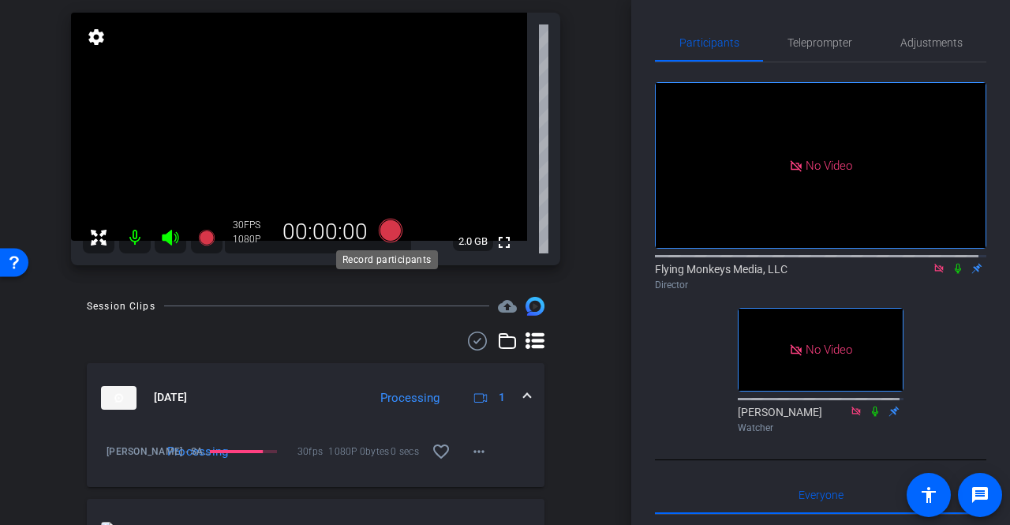
click at [387, 228] on icon at bounding box center [391, 230] width 24 height 24
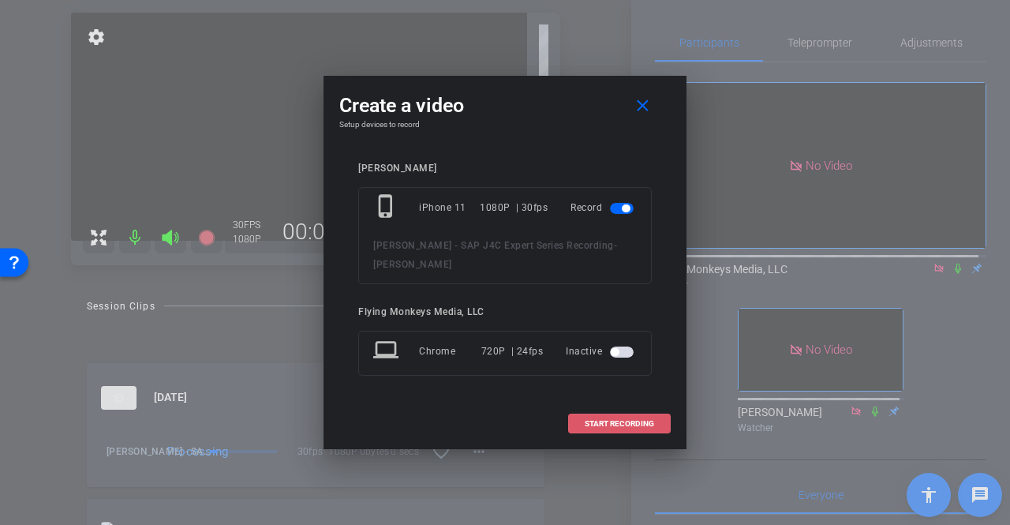
click at [618, 420] on span "START RECORDING" at bounding box center [619, 424] width 69 height 8
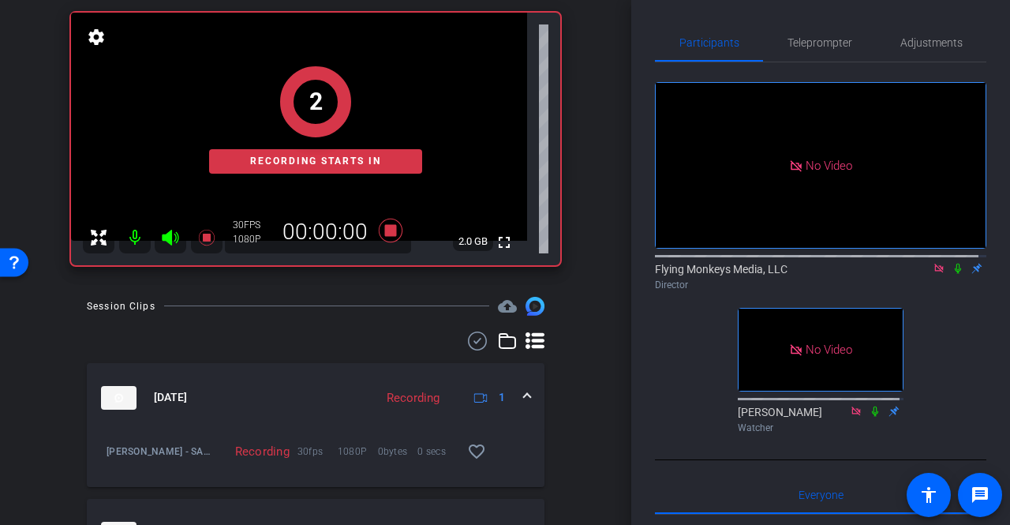
click at [953, 274] on icon at bounding box center [958, 268] width 13 height 11
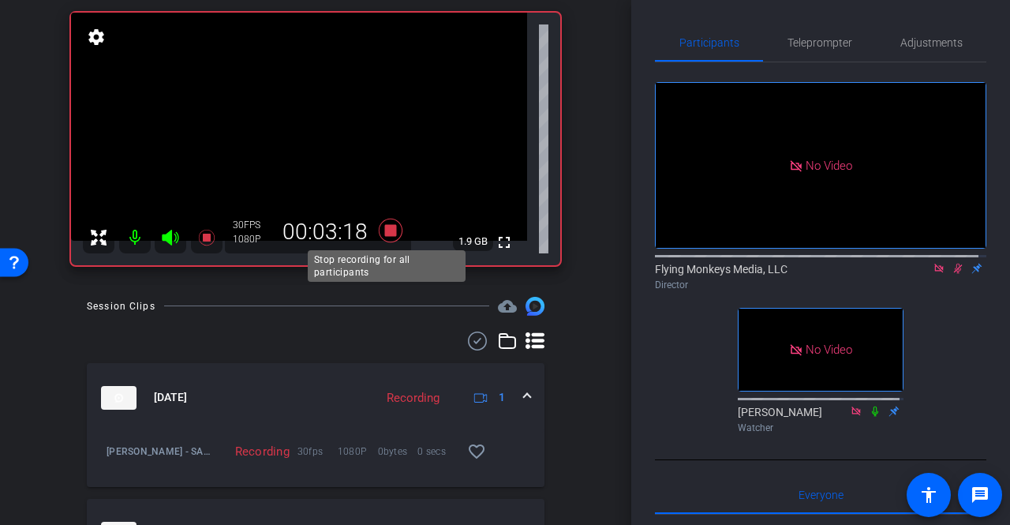
click at [391, 230] on icon at bounding box center [391, 230] width 24 height 24
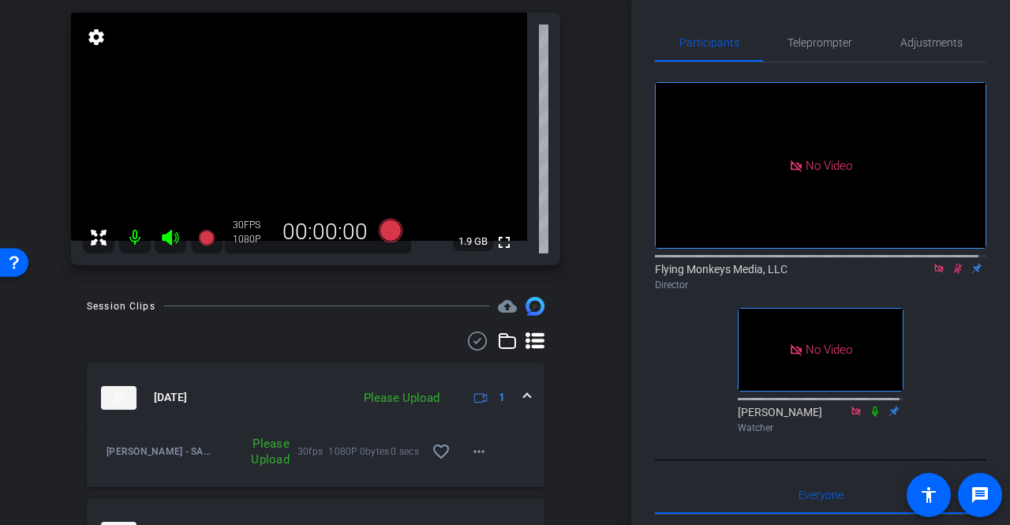
click at [952, 274] on icon at bounding box center [958, 268] width 13 height 11
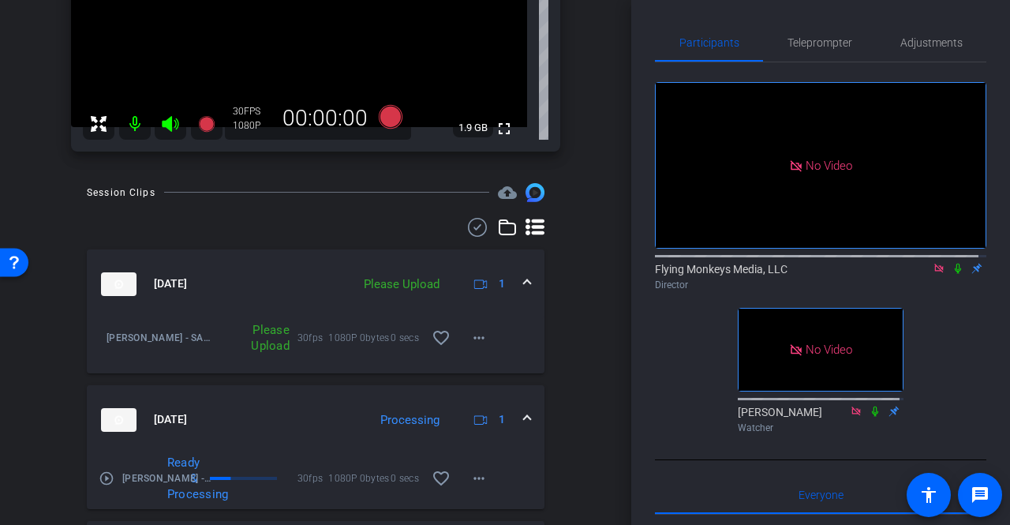
scroll to position [267, 0]
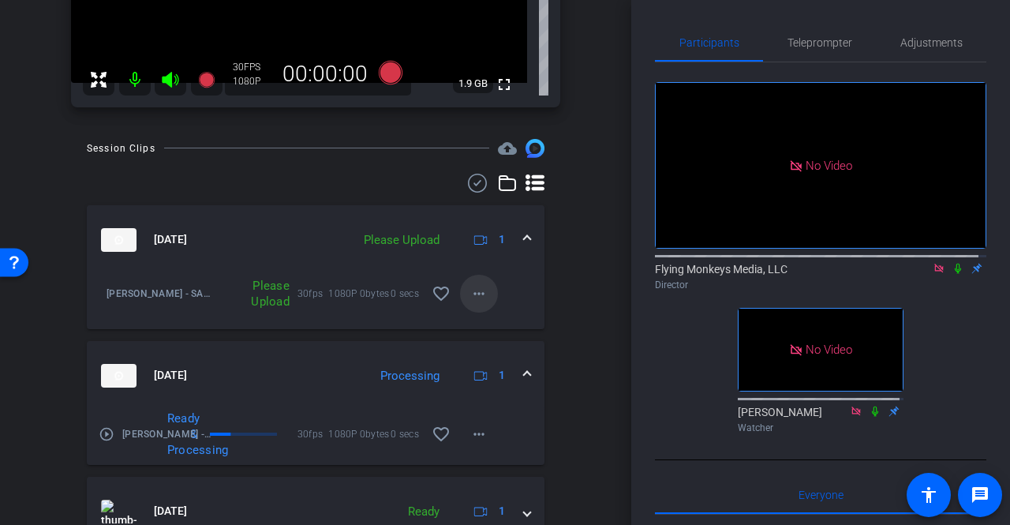
click at [474, 291] on mat-icon "more_horiz" at bounding box center [479, 293] width 19 height 19
click at [477, 324] on span "Upload" at bounding box center [497, 325] width 63 height 19
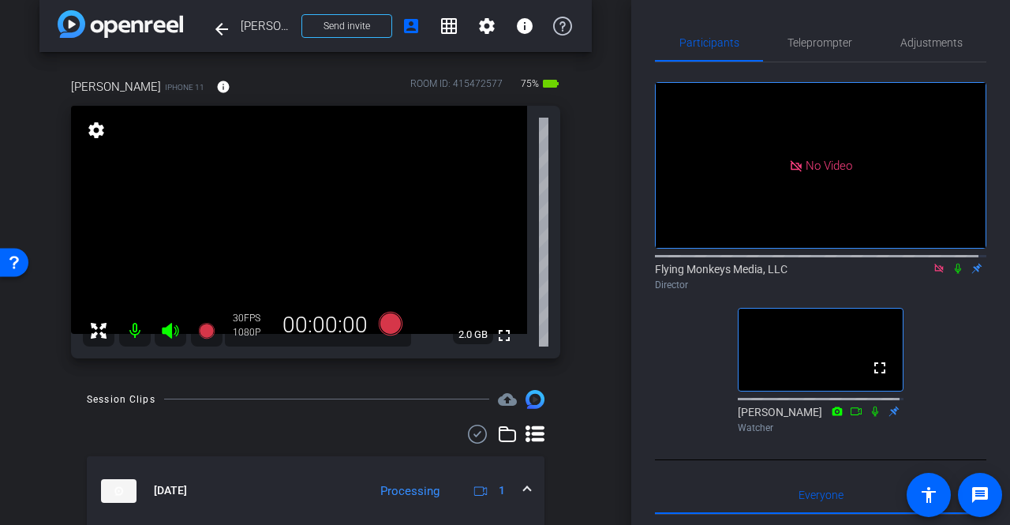
scroll to position [0, 0]
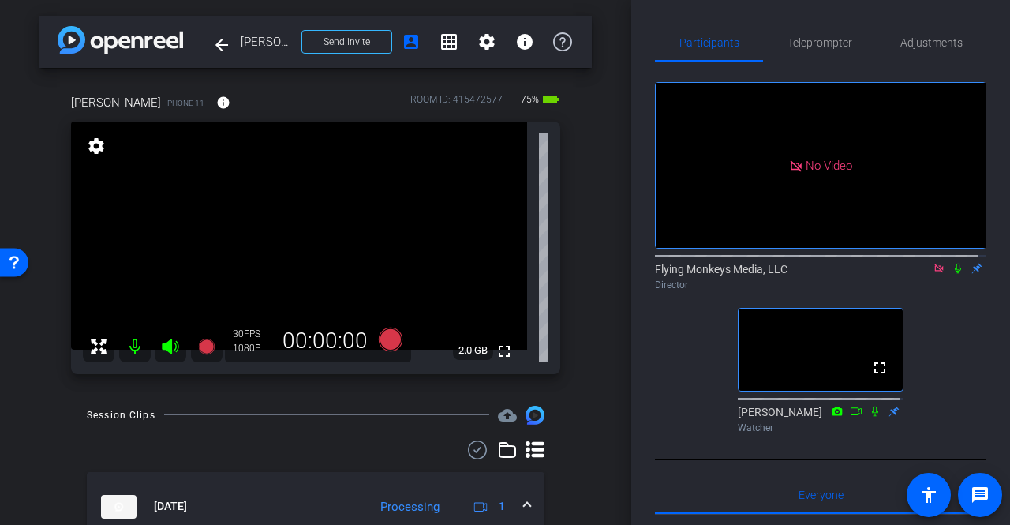
click at [933, 274] on icon at bounding box center [939, 268] width 13 height 11
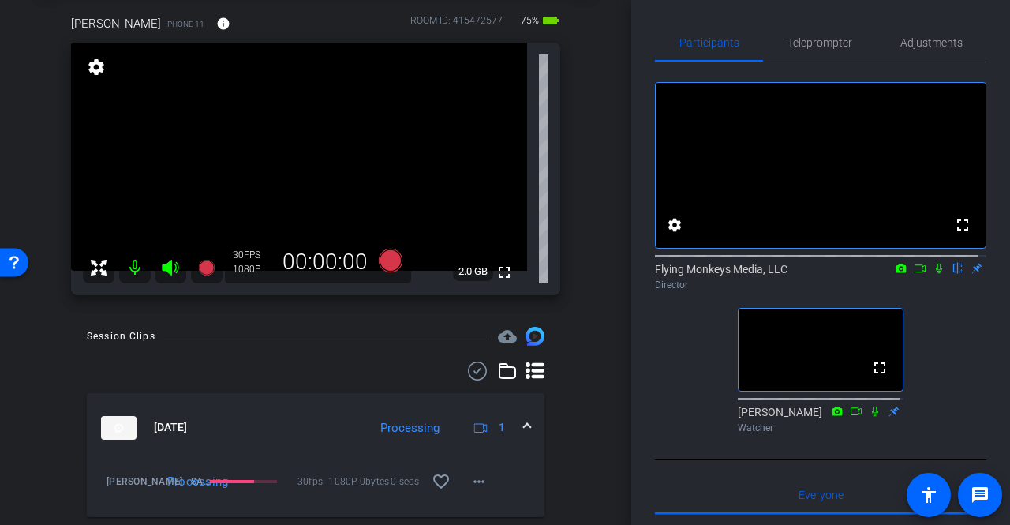
scroll to position [91, 0]
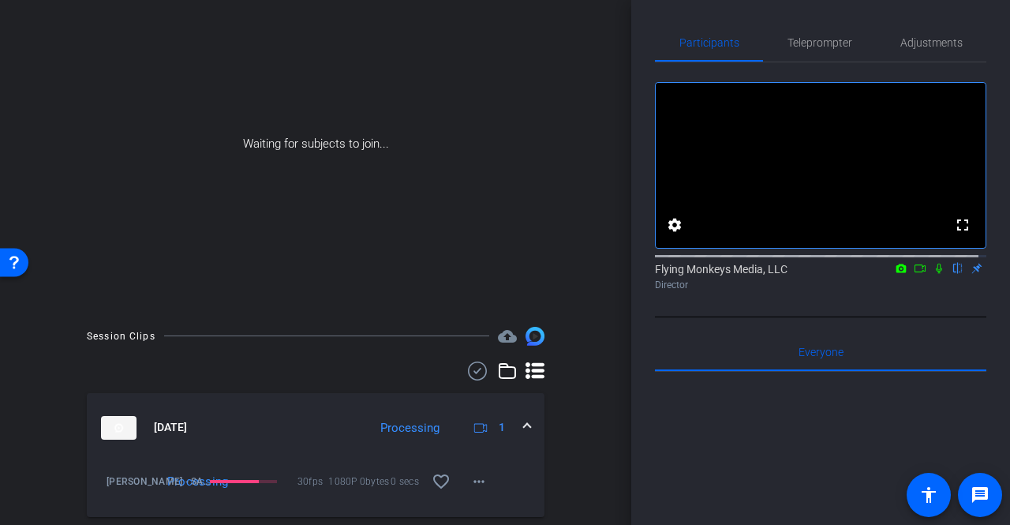
click at [936, 274] on icon at bounding box center [939, 269] width 6 height 10
click at [918, 274] on icon at bounding box center [920, 268] width 13 height 11
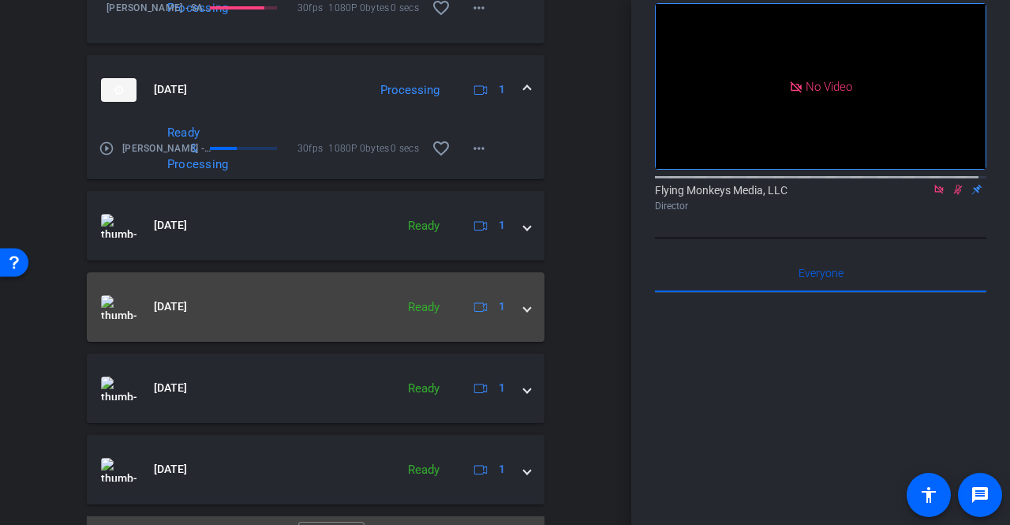
scroll to position [599, 0]
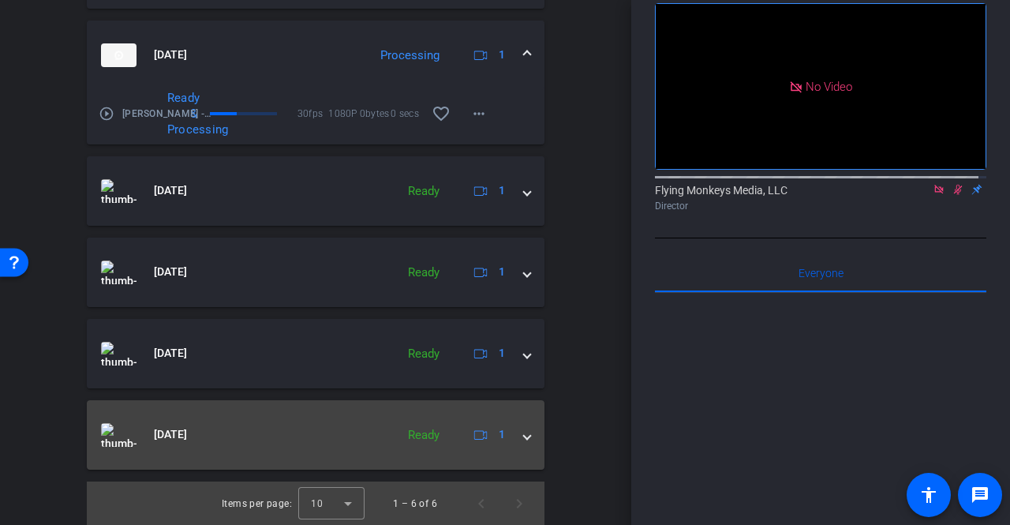
click at [524, 433] on span at bounding box center [527, 434] width 6 height 17
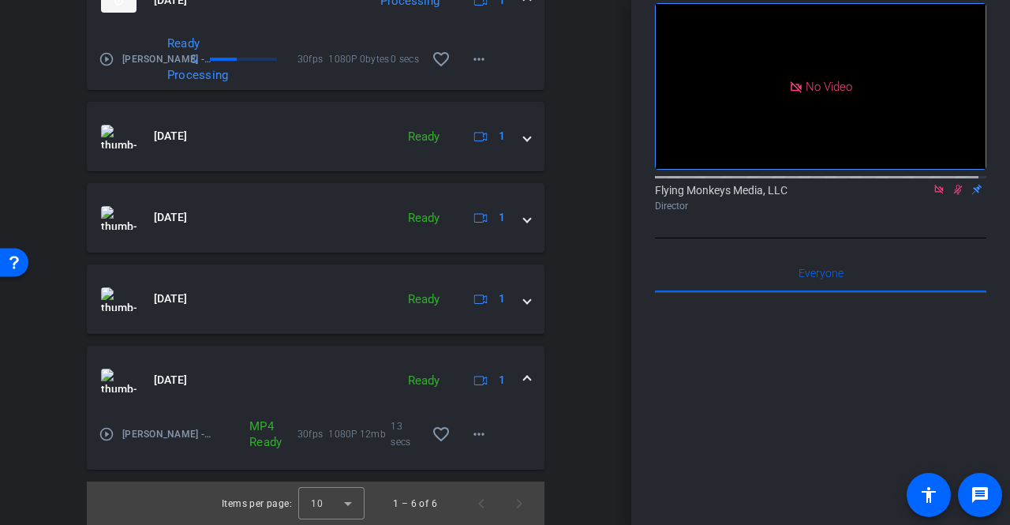
scroll to position [574, 0]
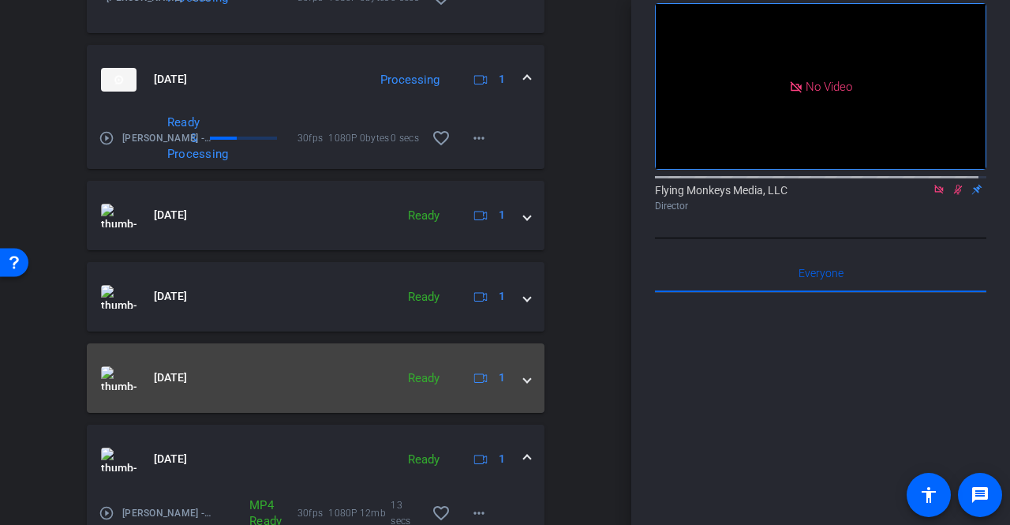
click at [524, 376] on span at bounding box center [527, 377] width 6 height 17
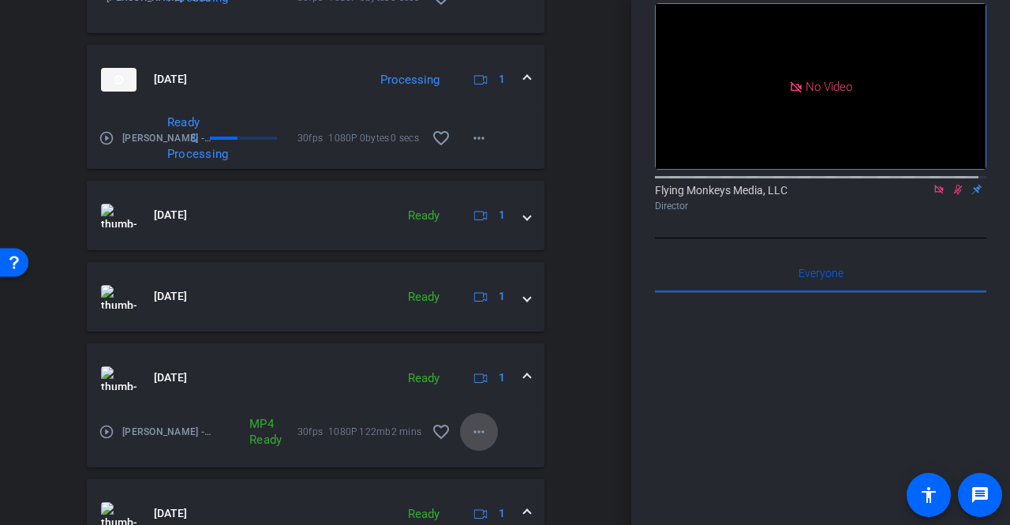
click at [479, 430] on mat-icon "more_horiz" at bounding box center [479, 431] width 19 height 19
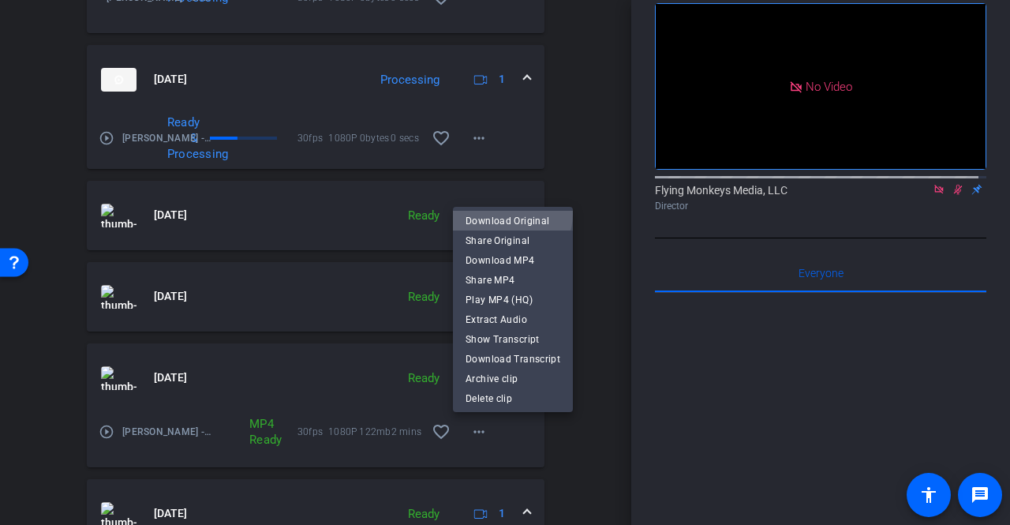
click at [504, 214] on span "Download Original" at bounding box center [513, 220] width 95 height 19
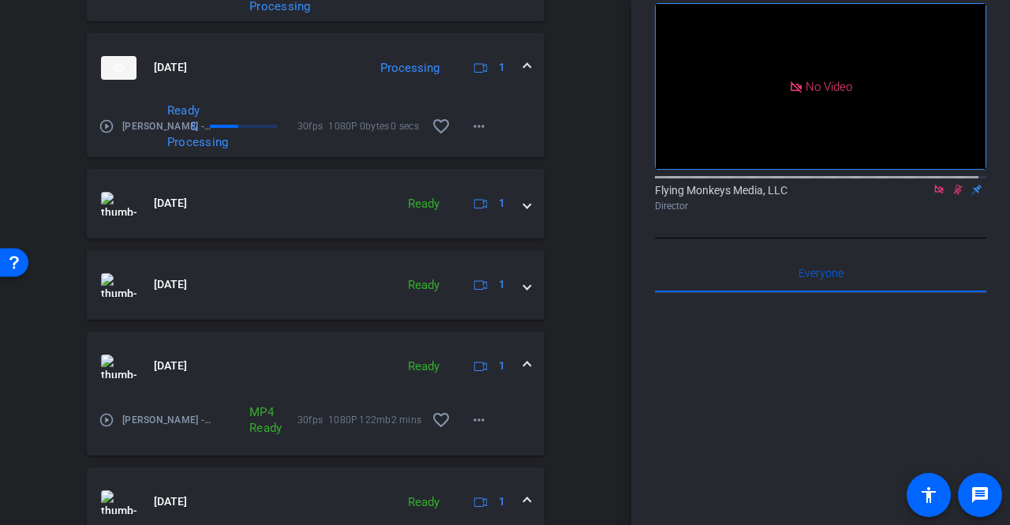
scroll to position [550, 0]
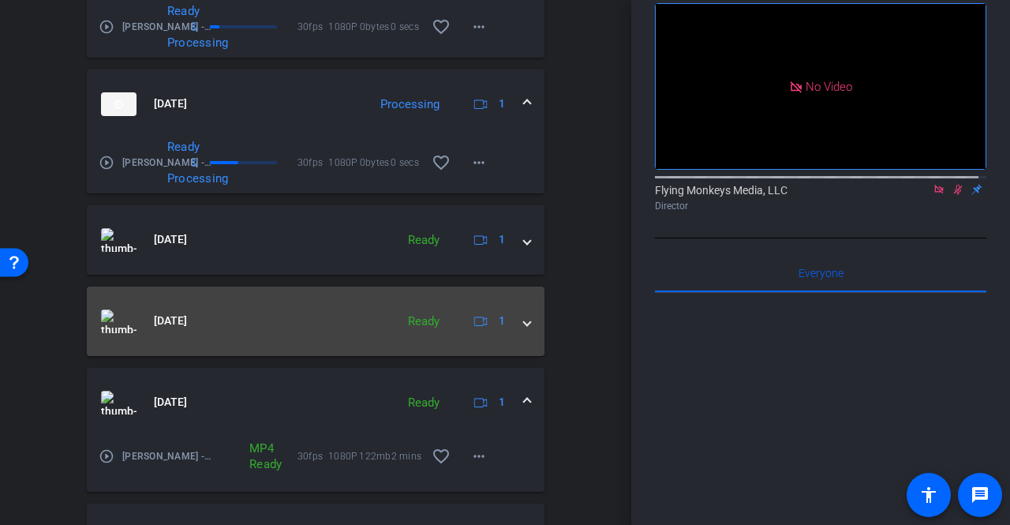
click at [522, 323] on mat-expansion-panel-header "[DATE] Ready 1" at bounding box center [316, 320] width 458 height 69
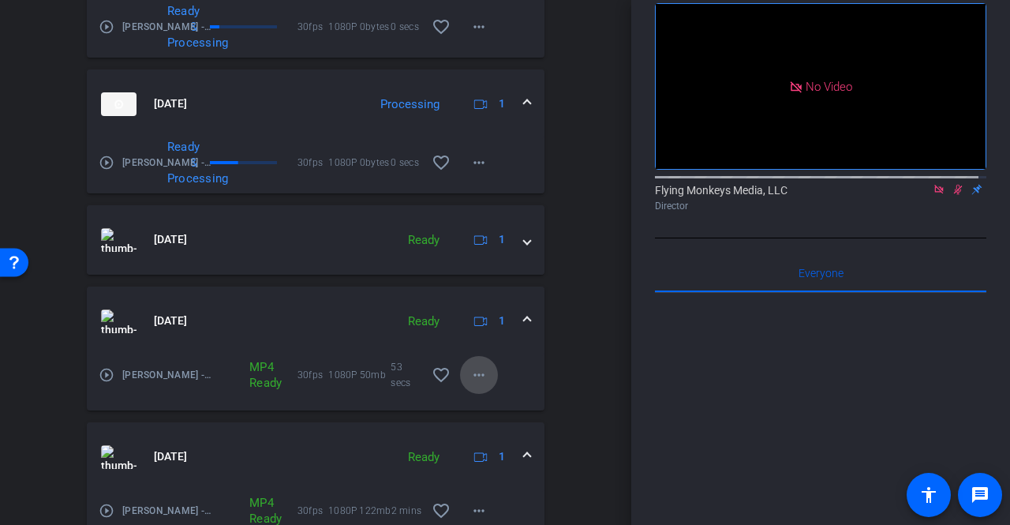
click at [472, 374] on mat-icon "more_horiz" at bounding box center [479, 374] width 19 height 19
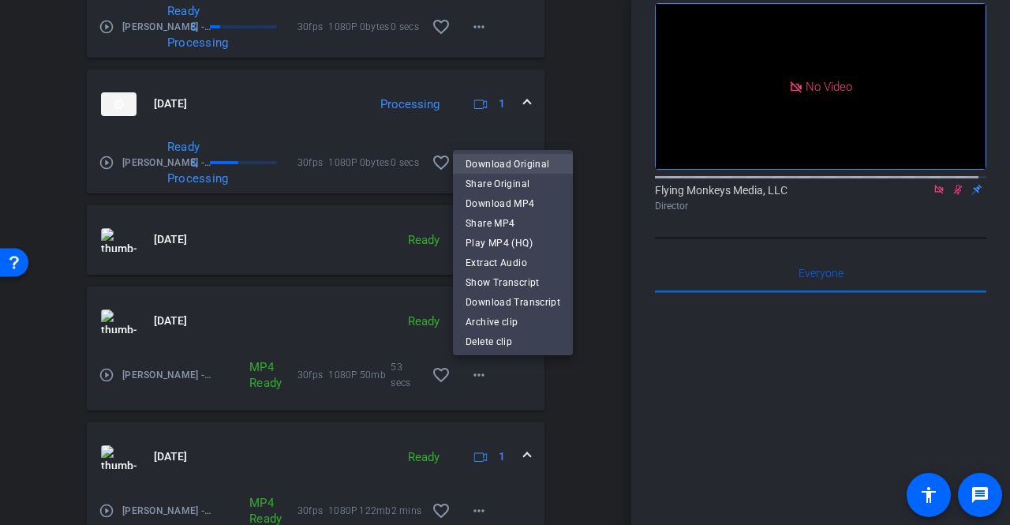
click at [499, 165] on span "Download Original" at bounding box center [513, 164] width 95 height 19
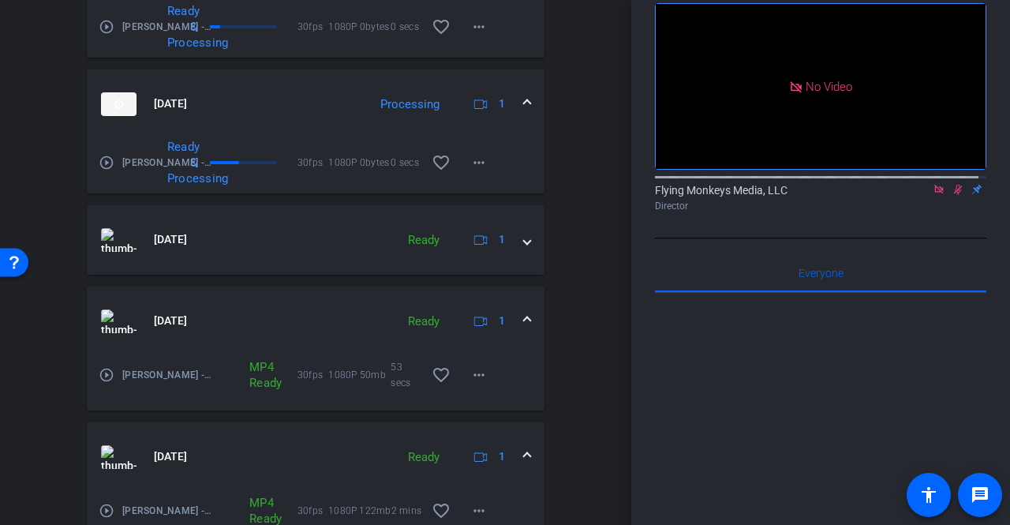
scroll to position [471, 0]
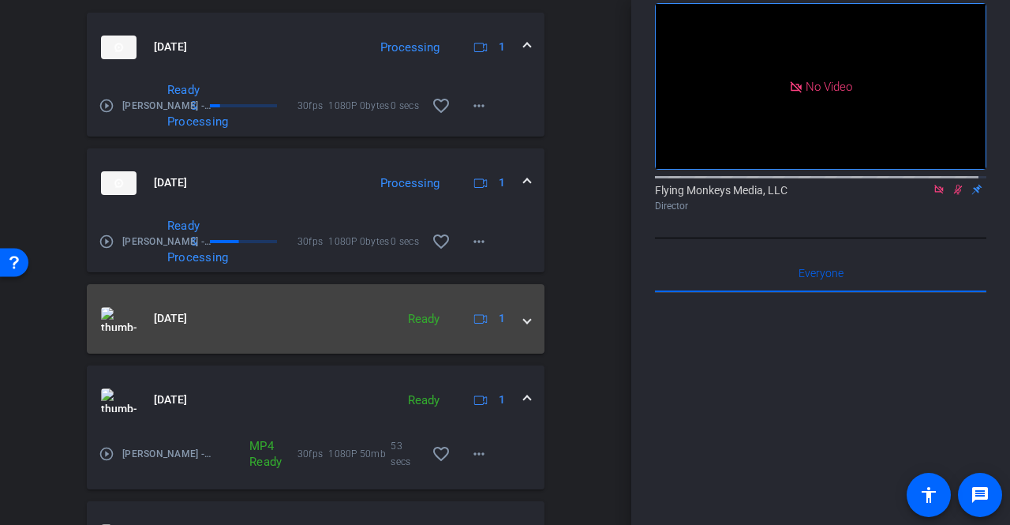
click at [524, 313] on span at bounding box center [527, 318] width 6 height 17
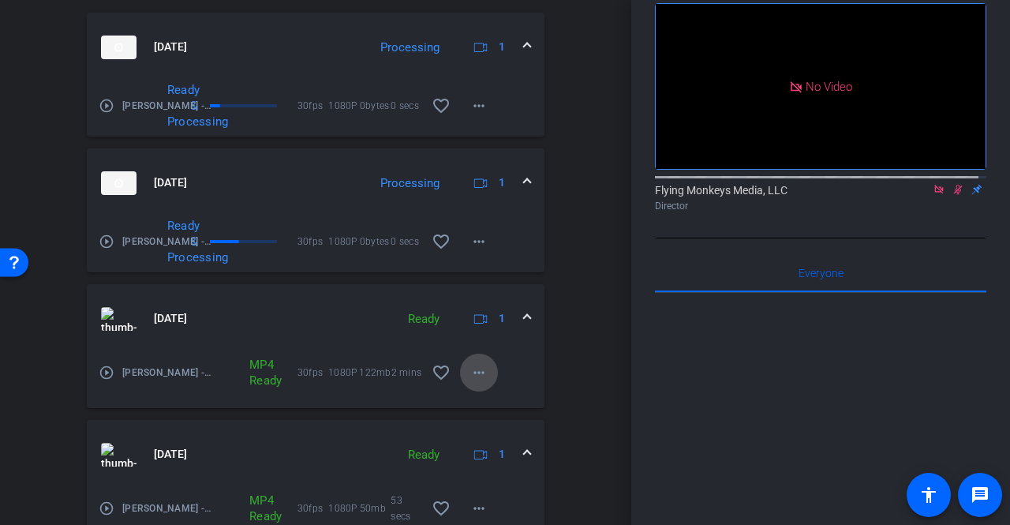
click at [483, 375] on span at bounding box center [479, 373] width 38 height 38
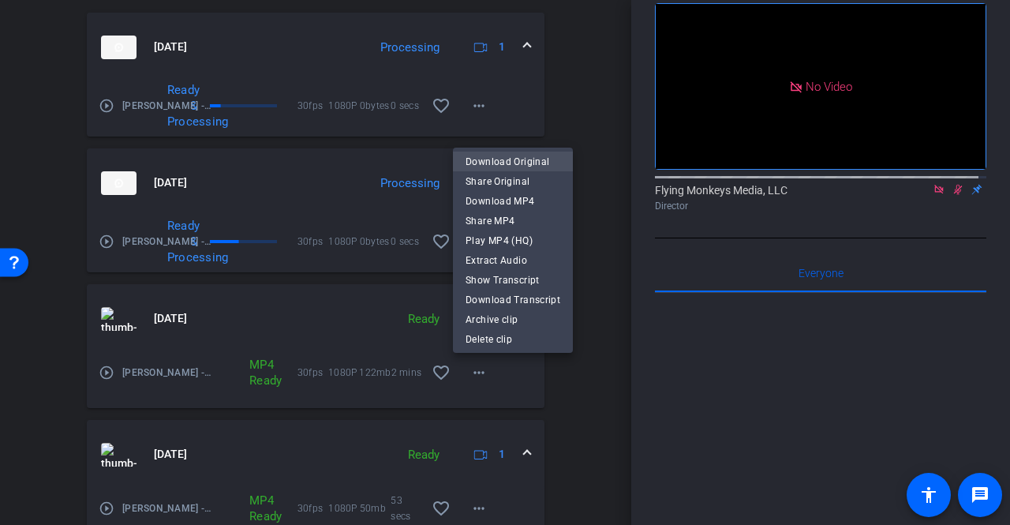
click at [505, 163] on span "Download Original" at bounding box center [513, 161] width 95 height 19
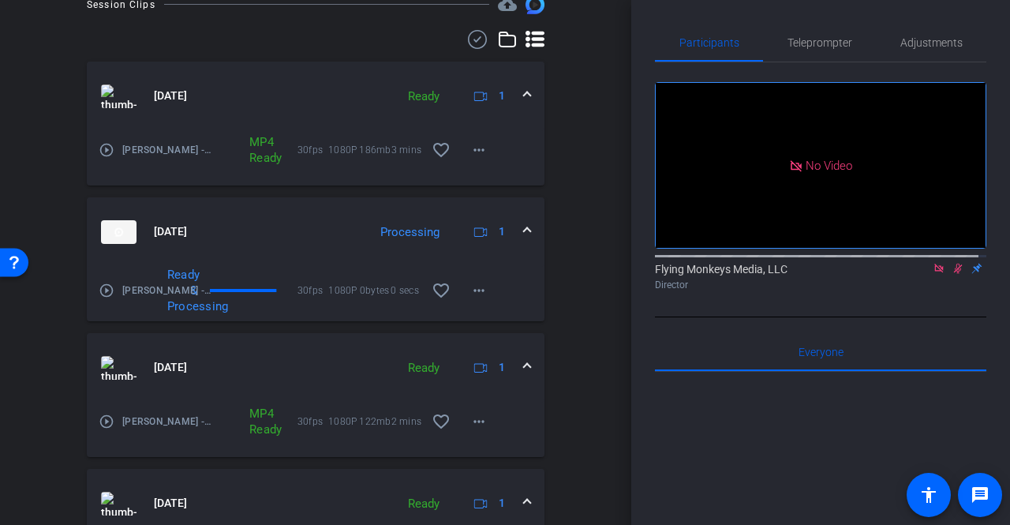
scroll to position [343, 0]
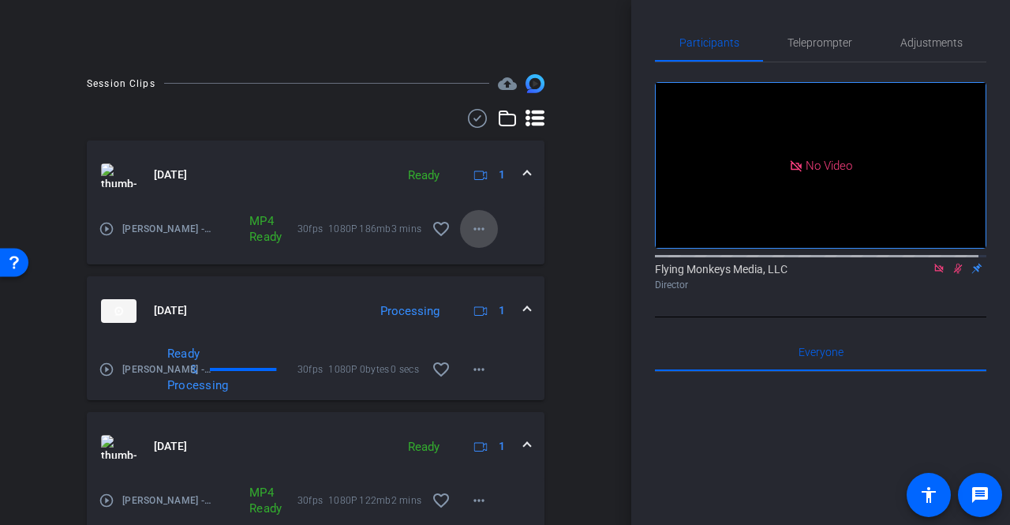
click at [478, 226] on mat-icon "more_horiz" at bounding box center [479, 228] width 19 height 19
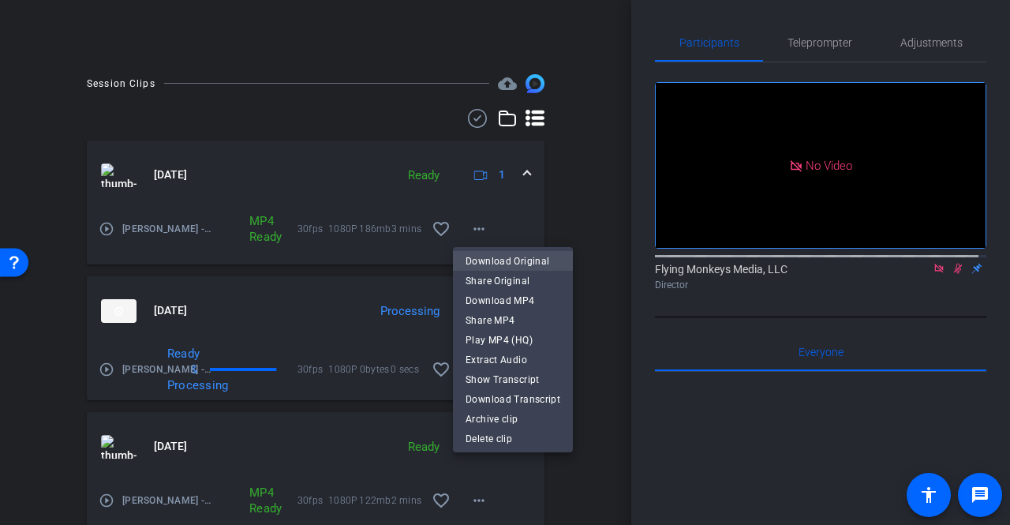
click at [500, 253] on span "Download Original" at bounding box center [513, 261] width 95 height 19
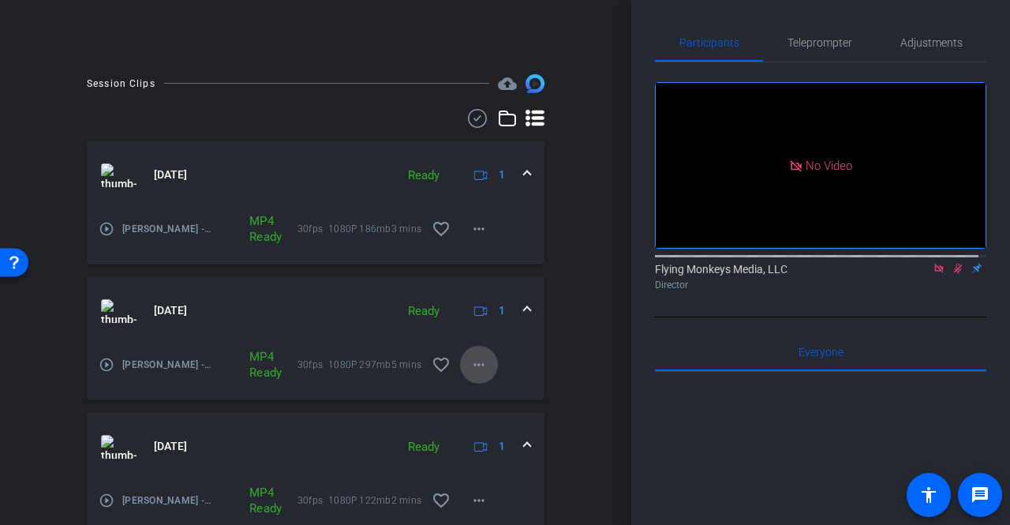
click at [472, 368] on mat-icon "more_horiz" at bounding box center [479, 364] width 19 height 19
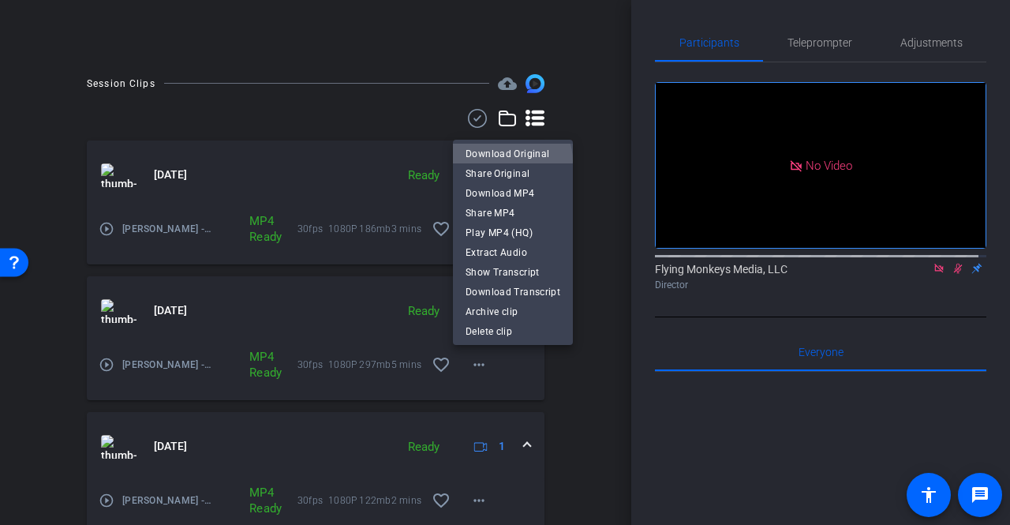
click at [510, 162] on span "Download Original" at bounding box center [513, 153] width 95 height 19
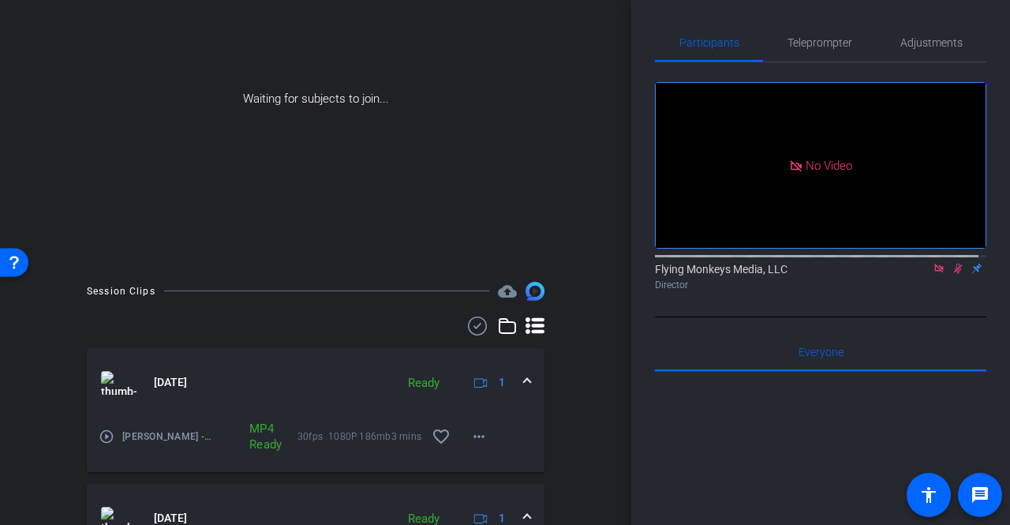
scroll to position [0, 0]
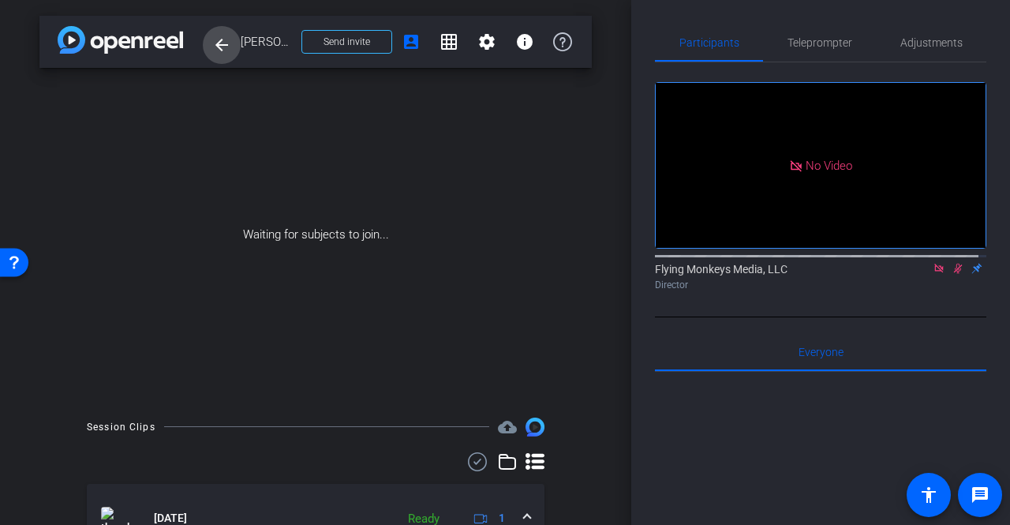
click at [230, 51] on mat-icon "arrow_back" at bounding box center [221, 45] width 19 height 19
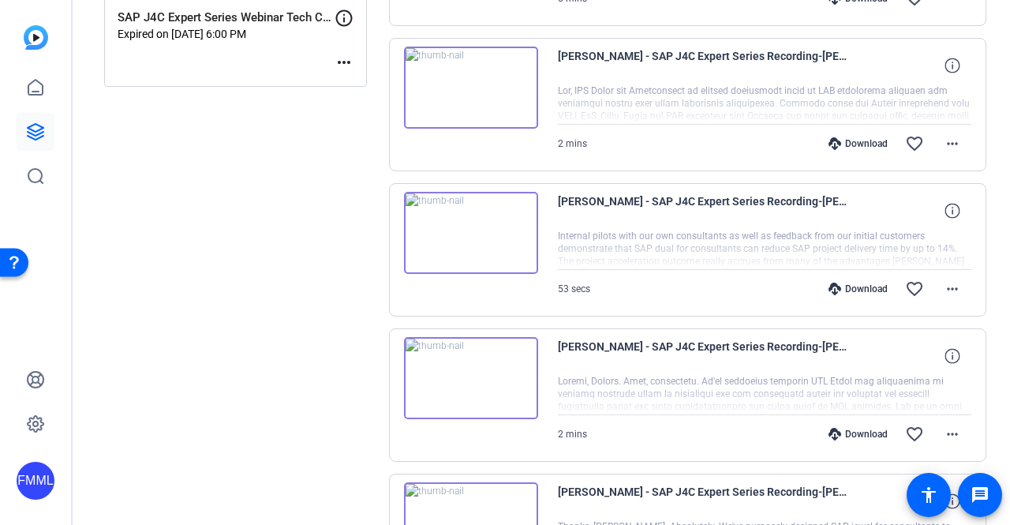
scroll to position [316, 0]
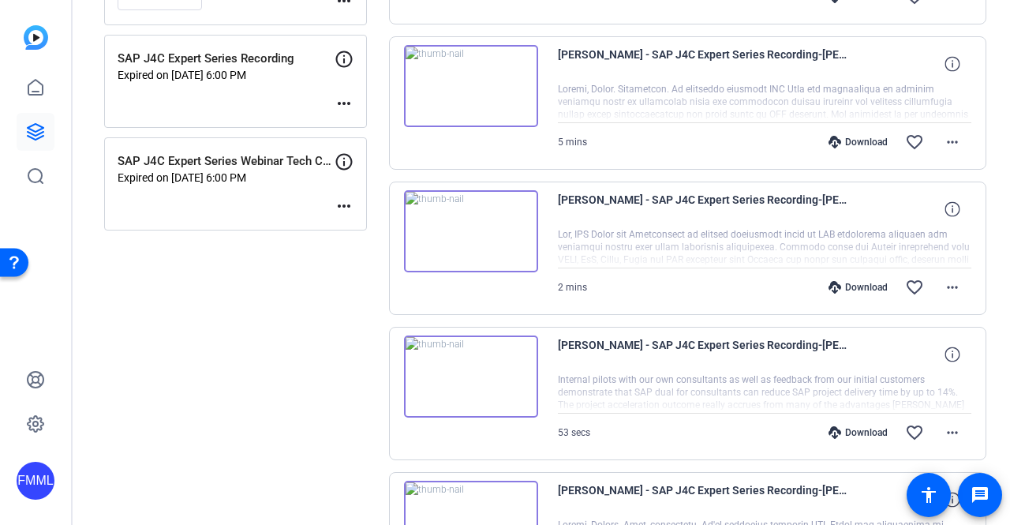
click at [37, 481] on div "FMML" at bounding box center [36, 481] width 38 height 38
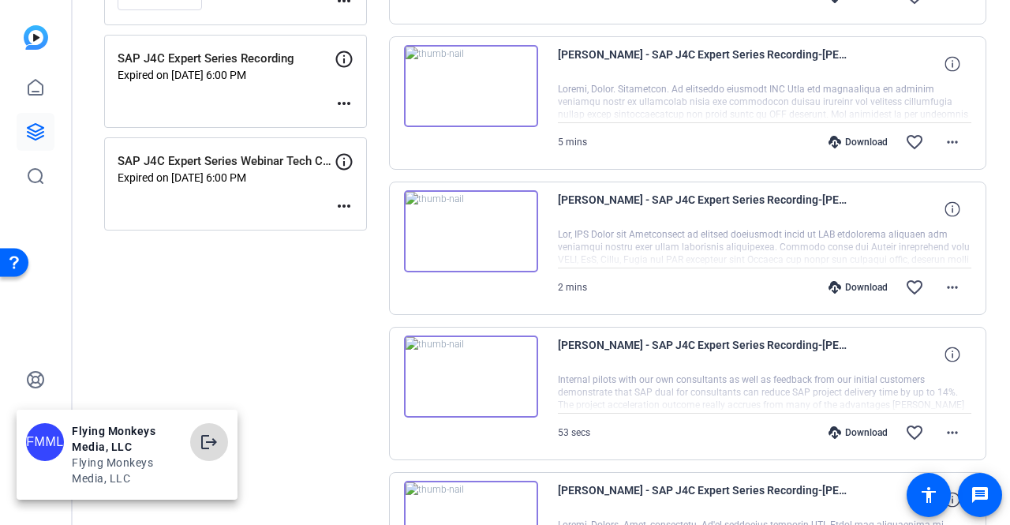
click at [211, 440] on mat-icon "logout" at bounding box center [209, 441] width 19 height 19
